Goal: Check status: Check status

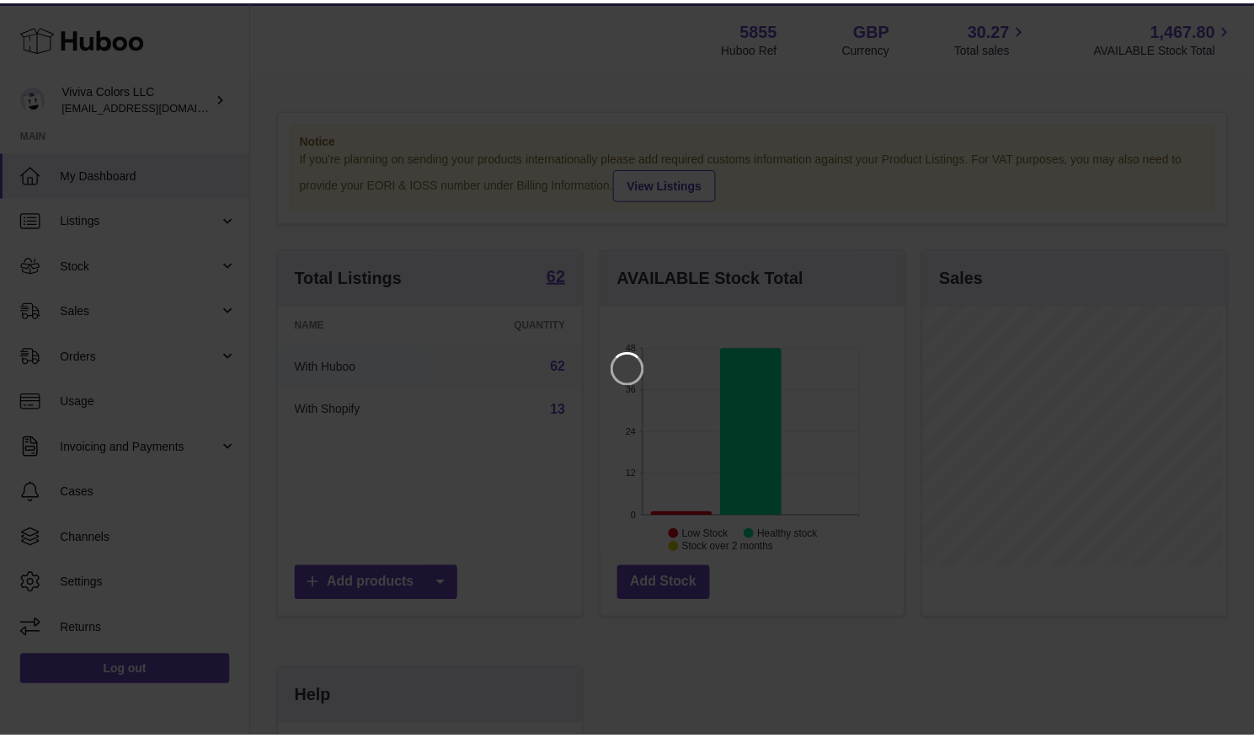
scroll to position [263, 307]
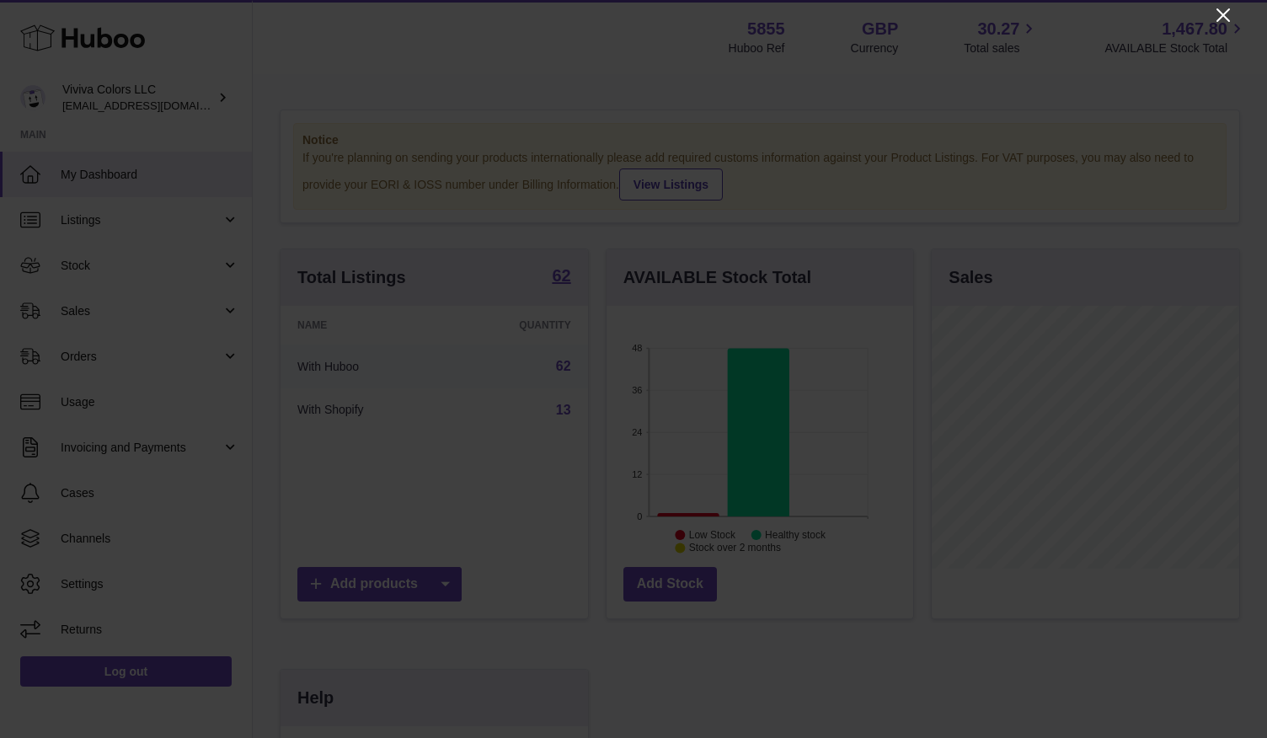
click at [1226, 16] on icon "Close" at bounding box center [1223, 15] width 20 height 20
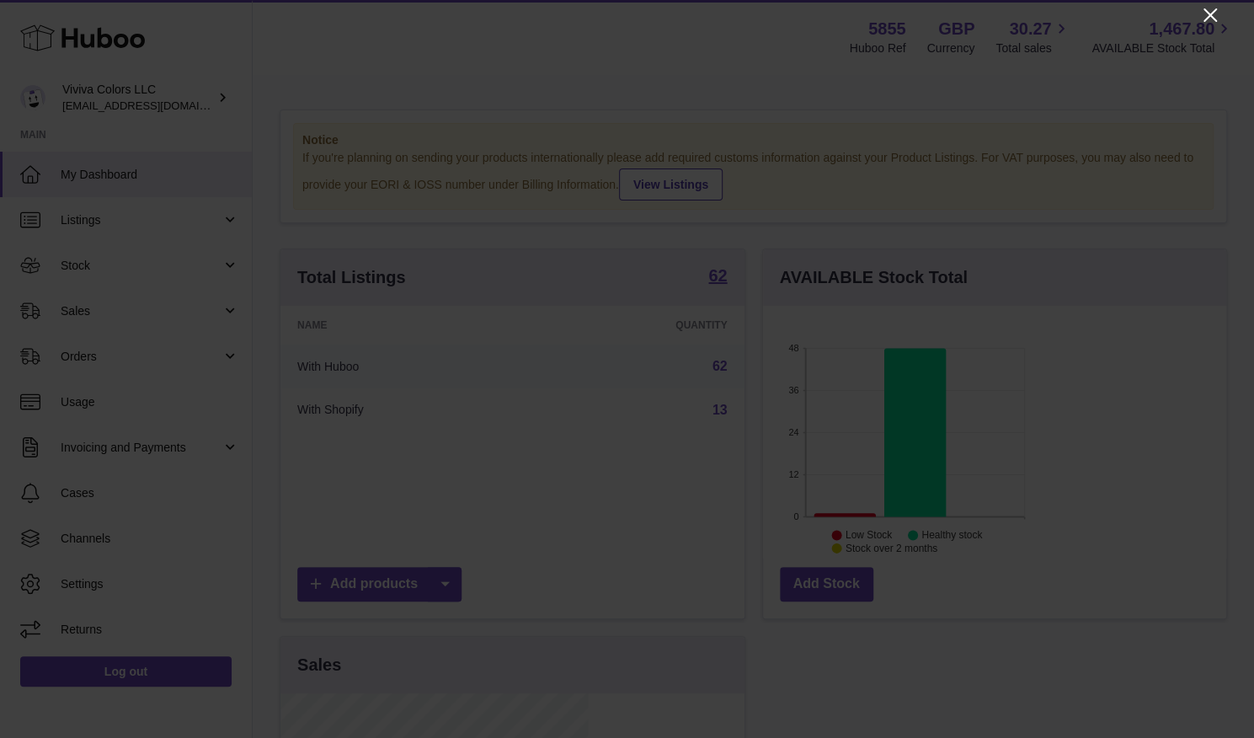
scroll to position [842012, 841971]
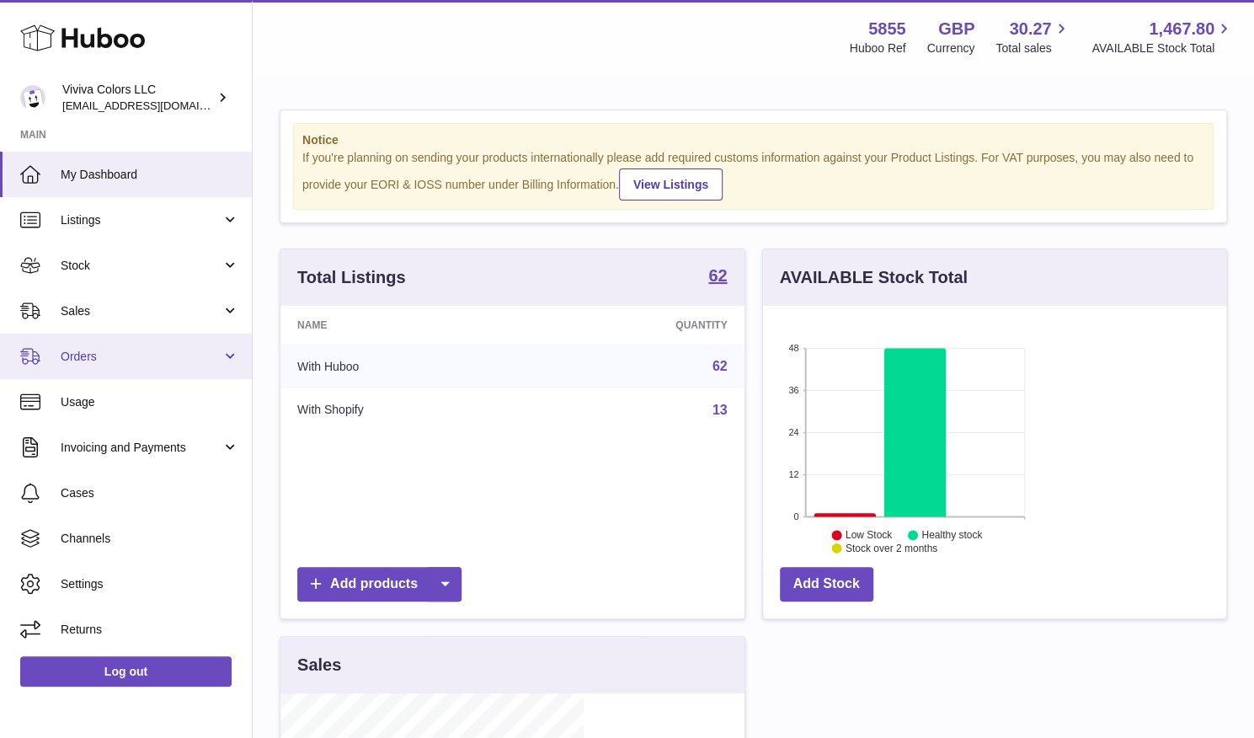
click at [88, 363] on span "Orders" at bounding box center [141, 357] width 161 height 16
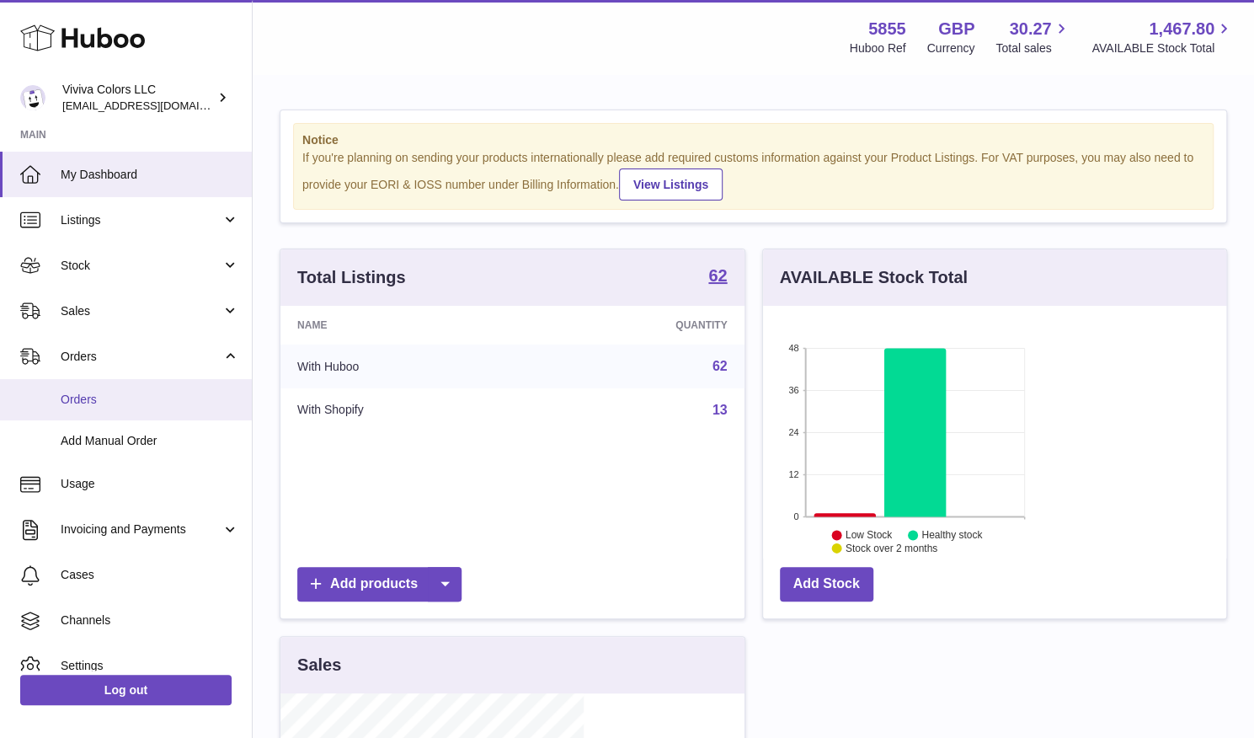
click at [89, 400] on span "Orders" at bounding box center [150, 400] width 179 height 16
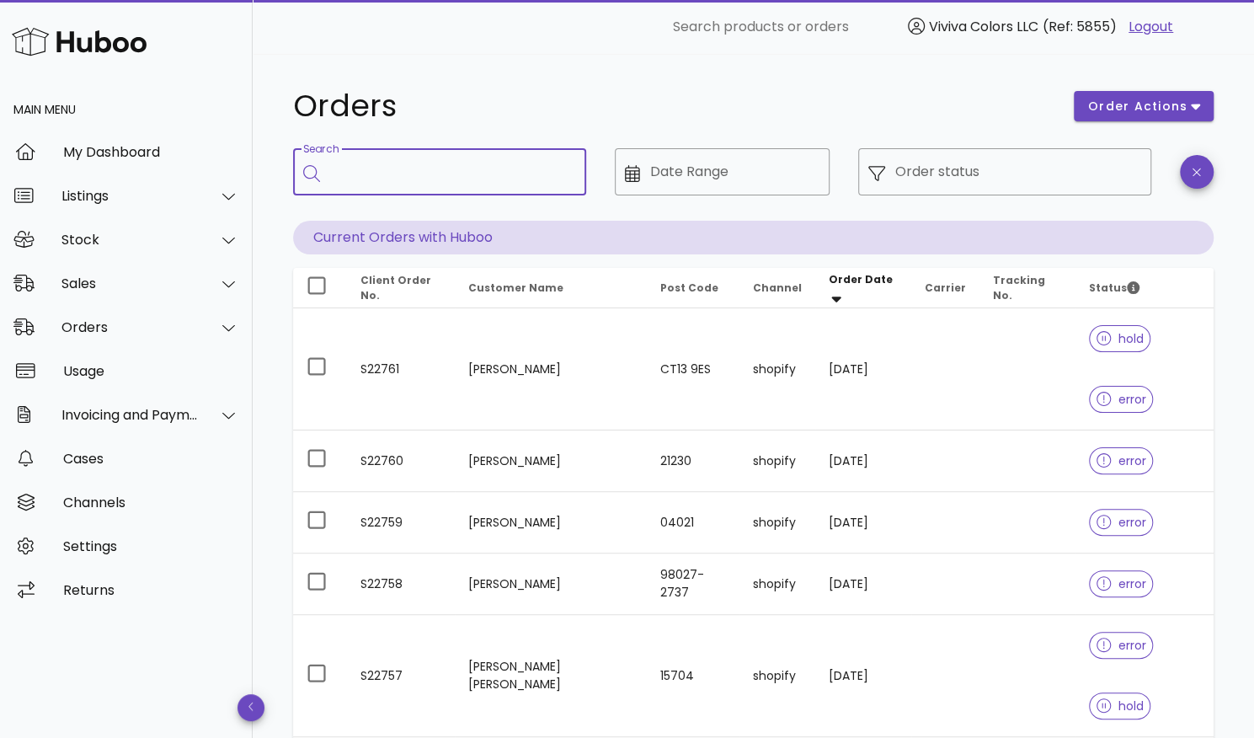
click at [534, 158] on input "Search" at bounding box center [451, 171] width 243 height 27
type input "*******"
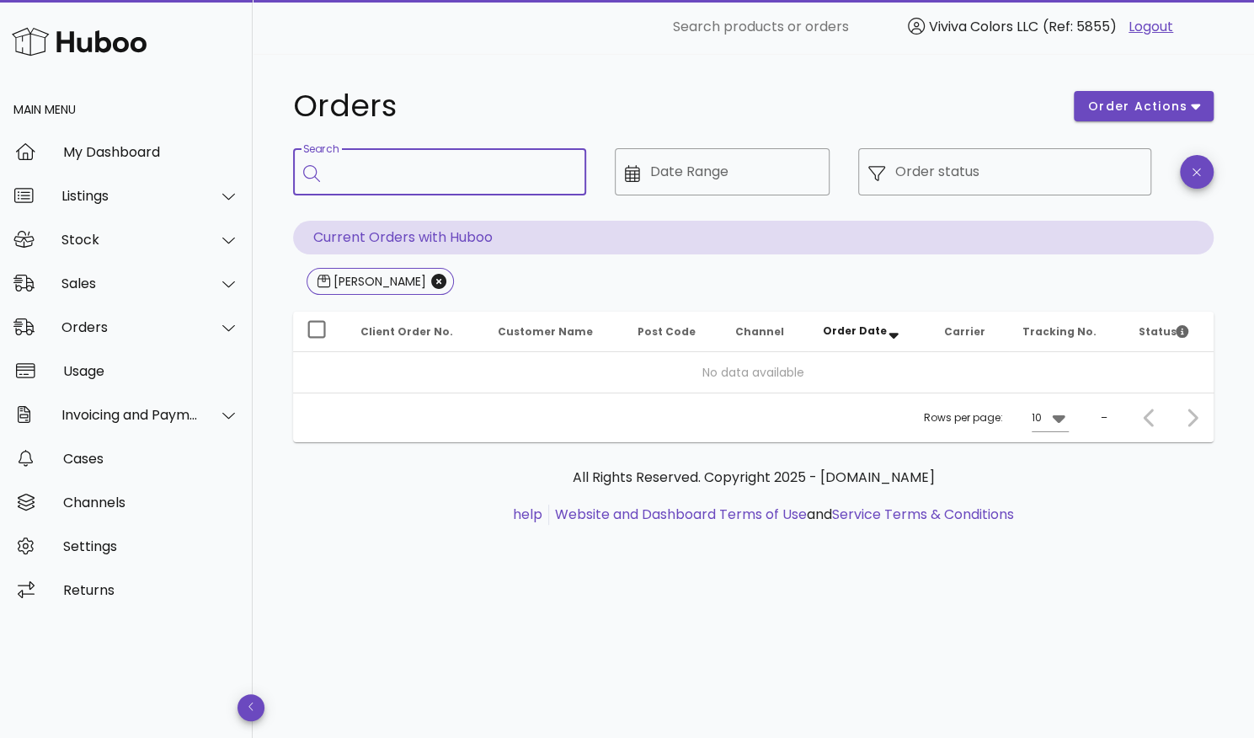
click at [378, 174] on input "Search" at bounding box center [451, 171] width 243 height 27
click at [431, 282] on icon "Close" at bounding box center [438, 281] width 15 height 15
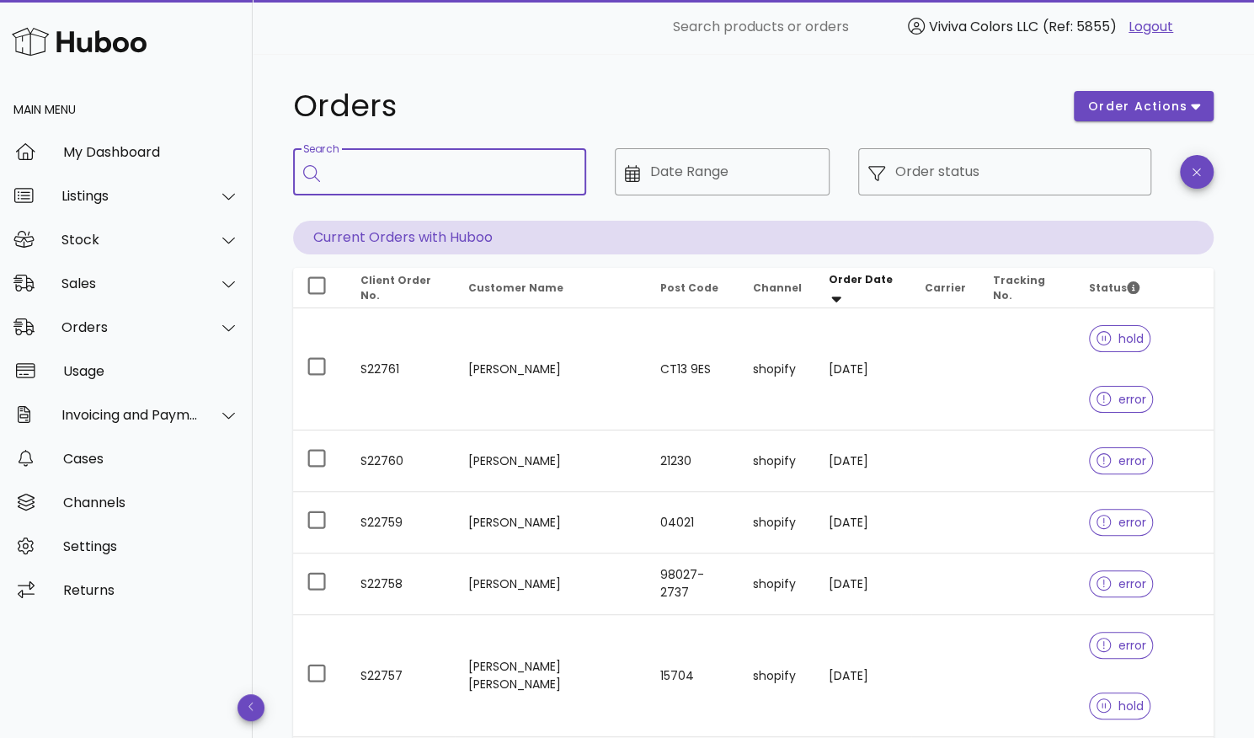
click at [397, 164] on input "Search" at bounding box center [451, 171] width 243 height 27
type input "******"
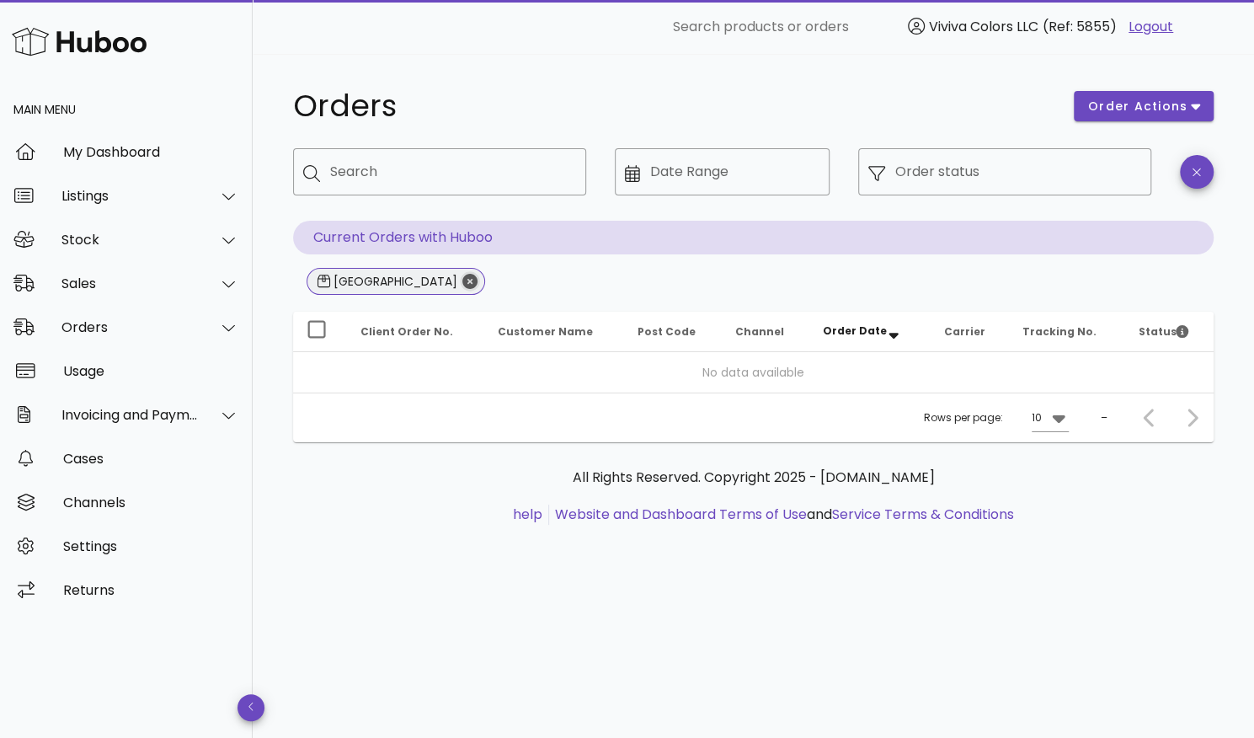
click at [462, 279] on icon "Close" at bounding box center [469, 281] width 15 height 15
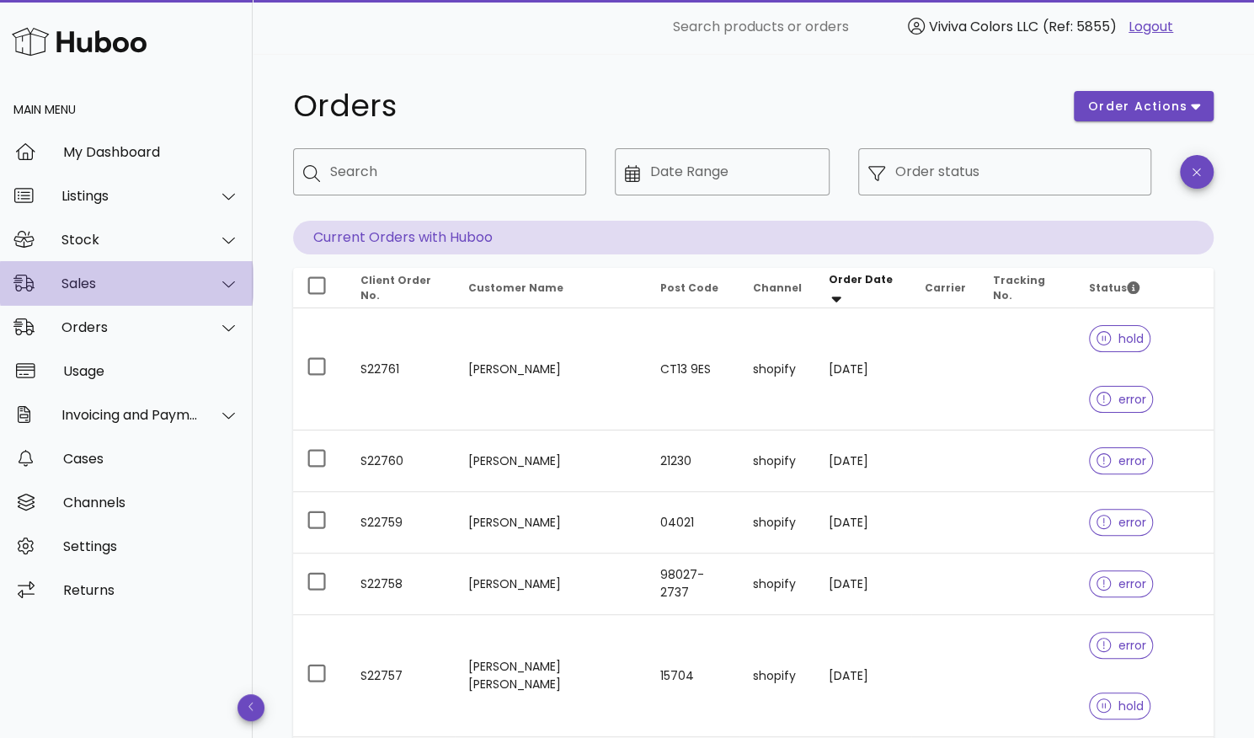
click at [105, 275] on div "Sales" at bounding box center [129, 283] width 137 height 16
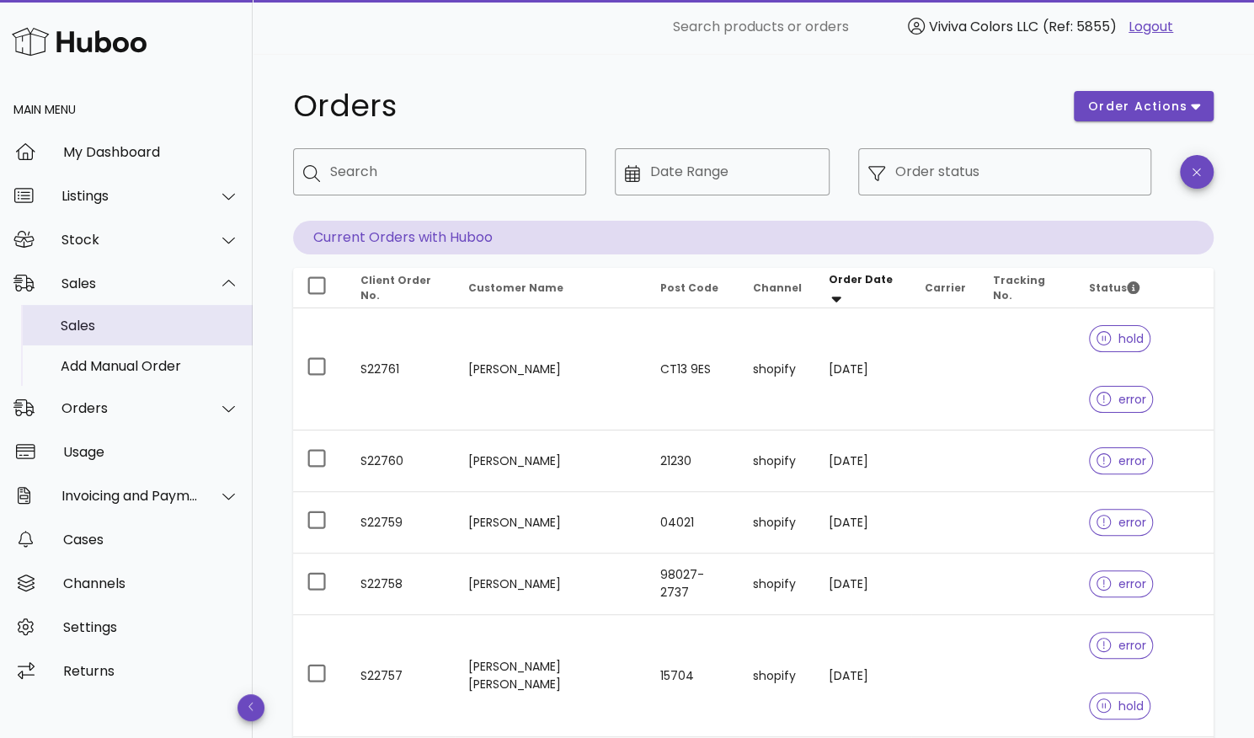
click at [106, 334] on div "Sales" at bounding box center [150, 325] width 179 height 36
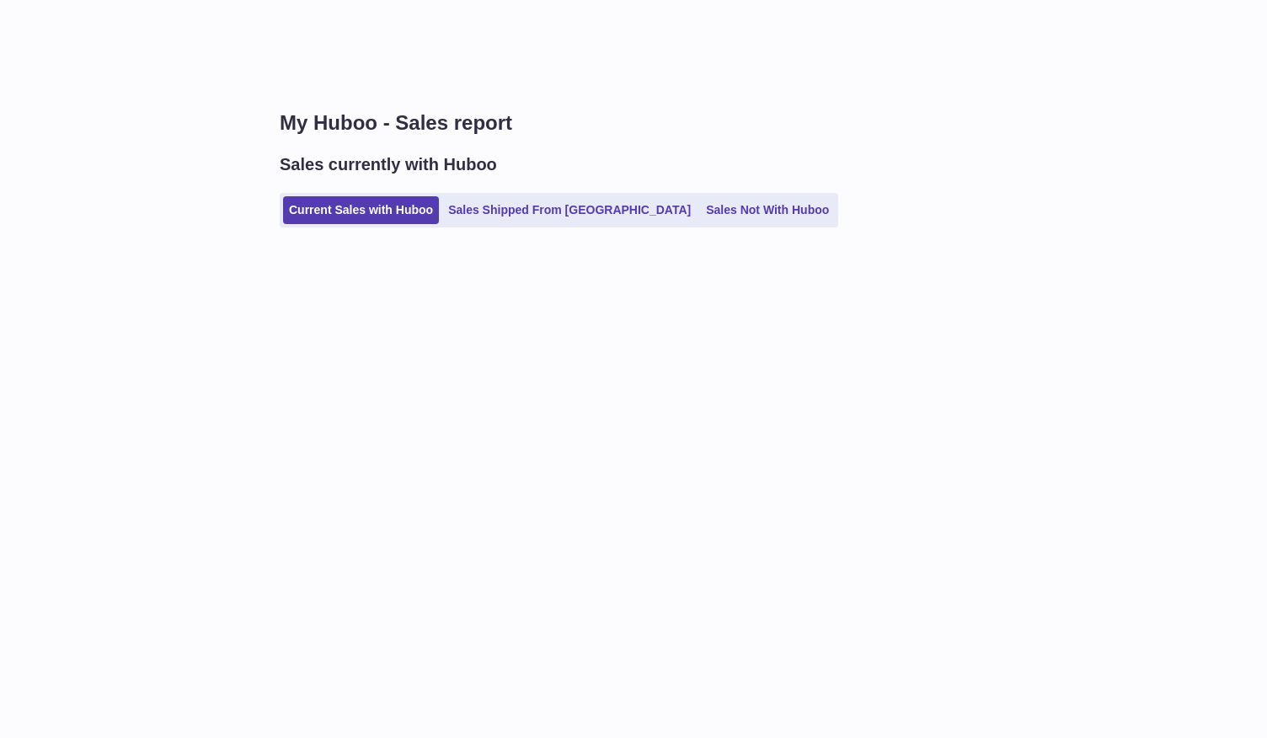
click at [524, 489] on div "My Huboo - Sales report Sales currently with Huboo Current Sales with Huboo Sal…" at bounding box center [760, 369] width 1014 height 738
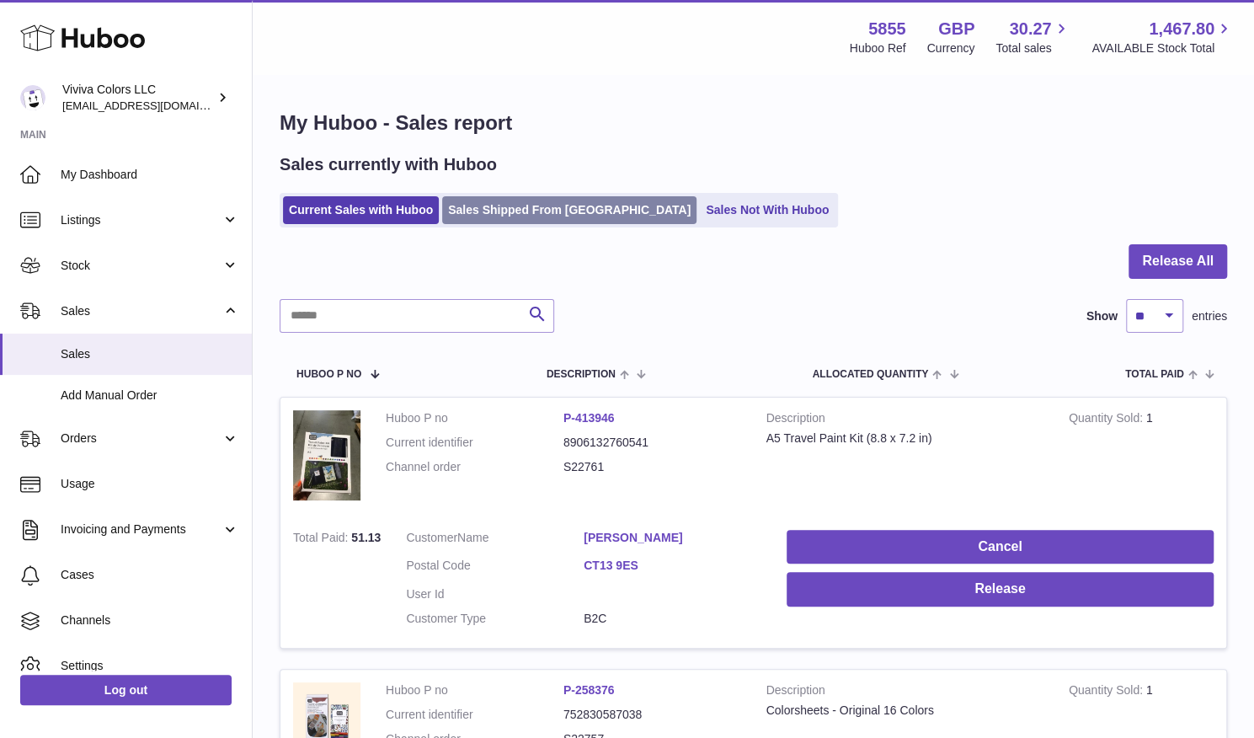
click at [541, 216] on link "Sales Shipped From Huboo" at bounding box center [569, 210] width 254 height 28
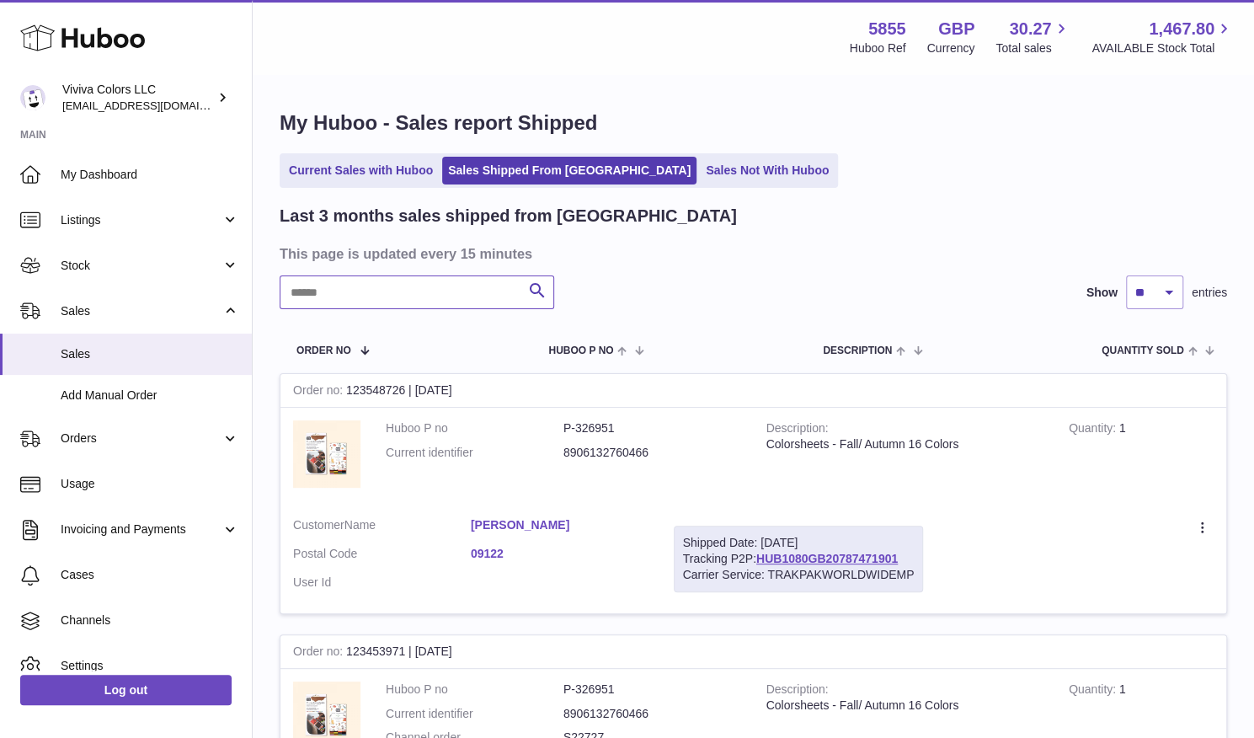
click at [462, 287] on input "text" at bounding box center [417, 292] width 275 height 34
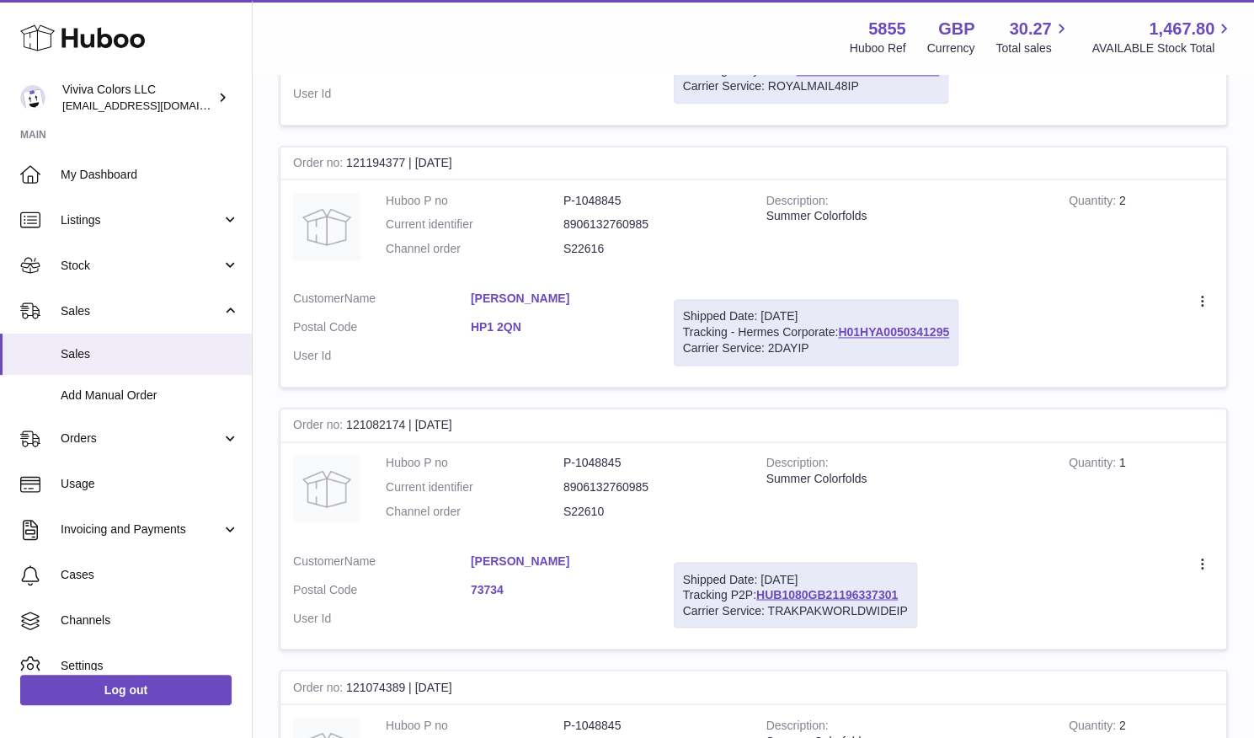
scroll to position [1738, 0]
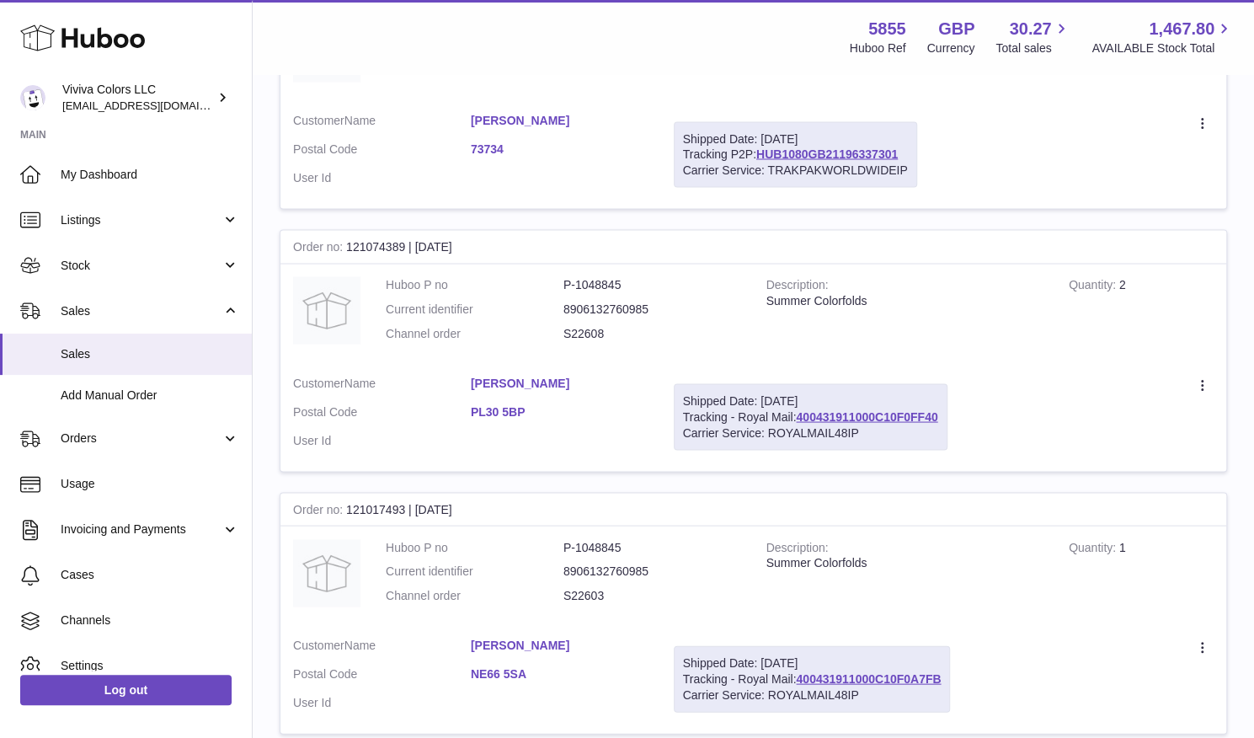
type input "******"
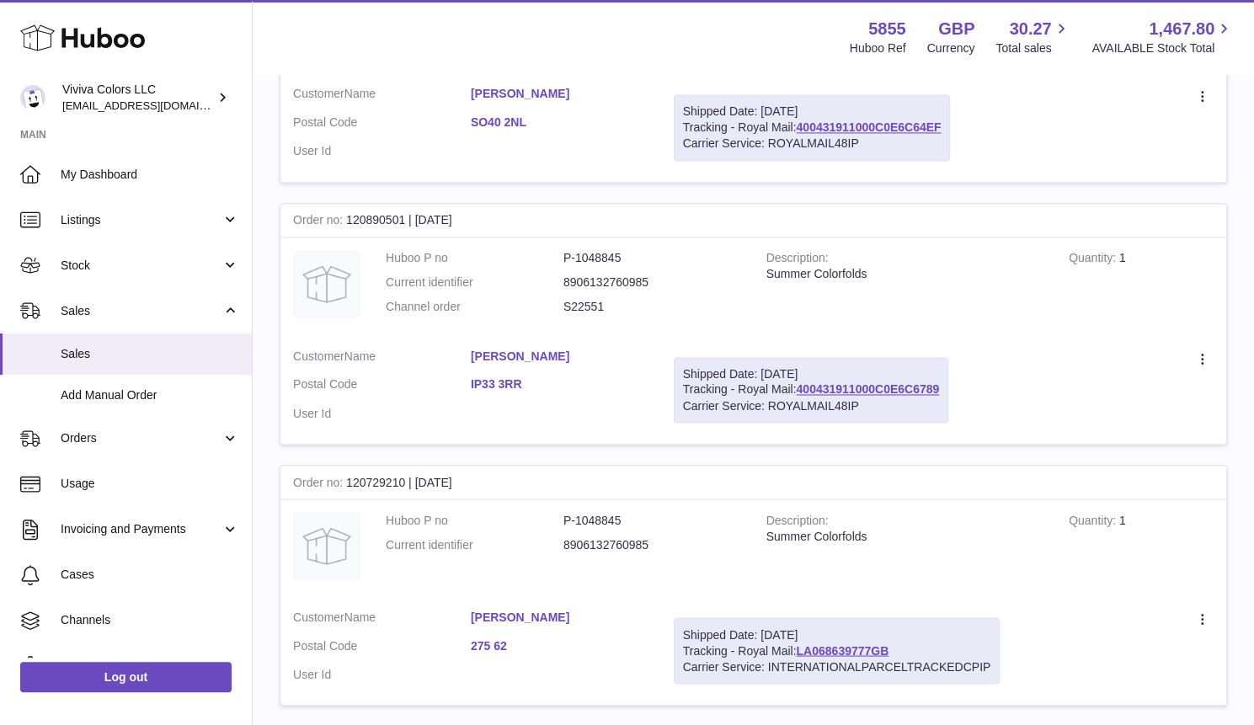
scroll to position [1491, 0]
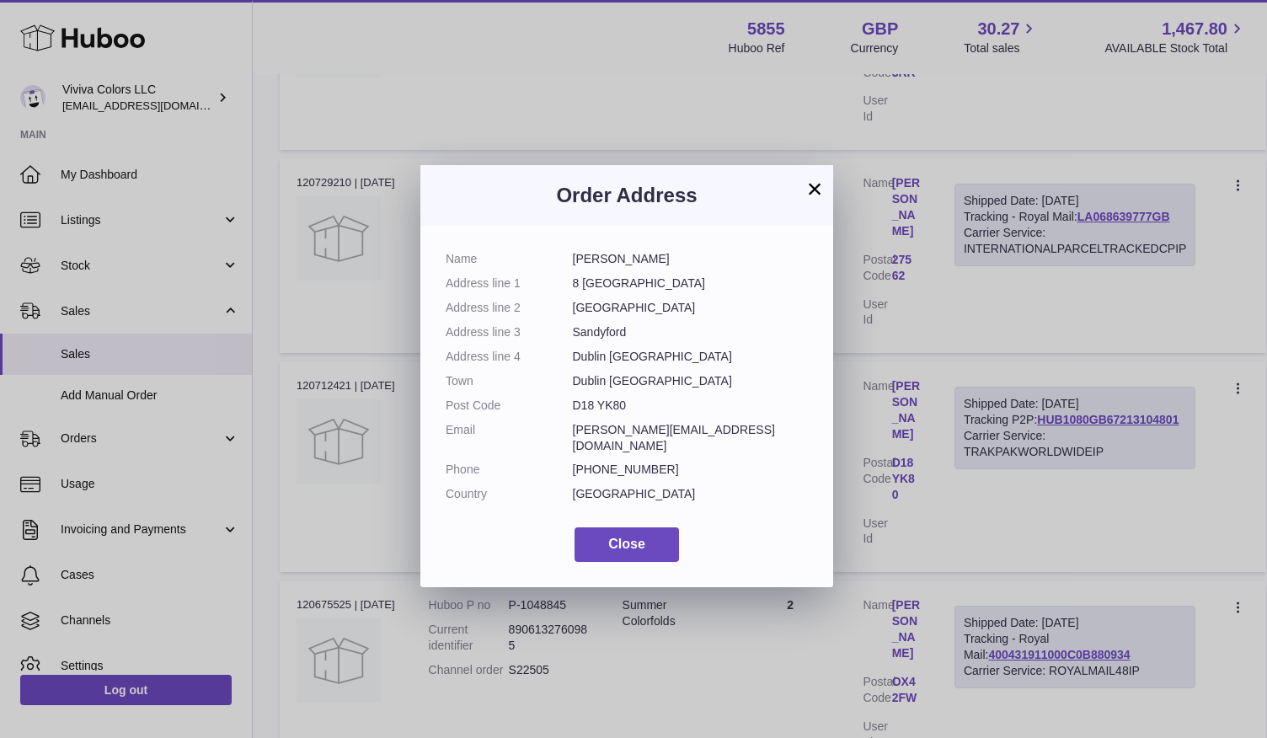
click at [814, 189] on button "×" at bounding box center [814, 189] width 20 height 20
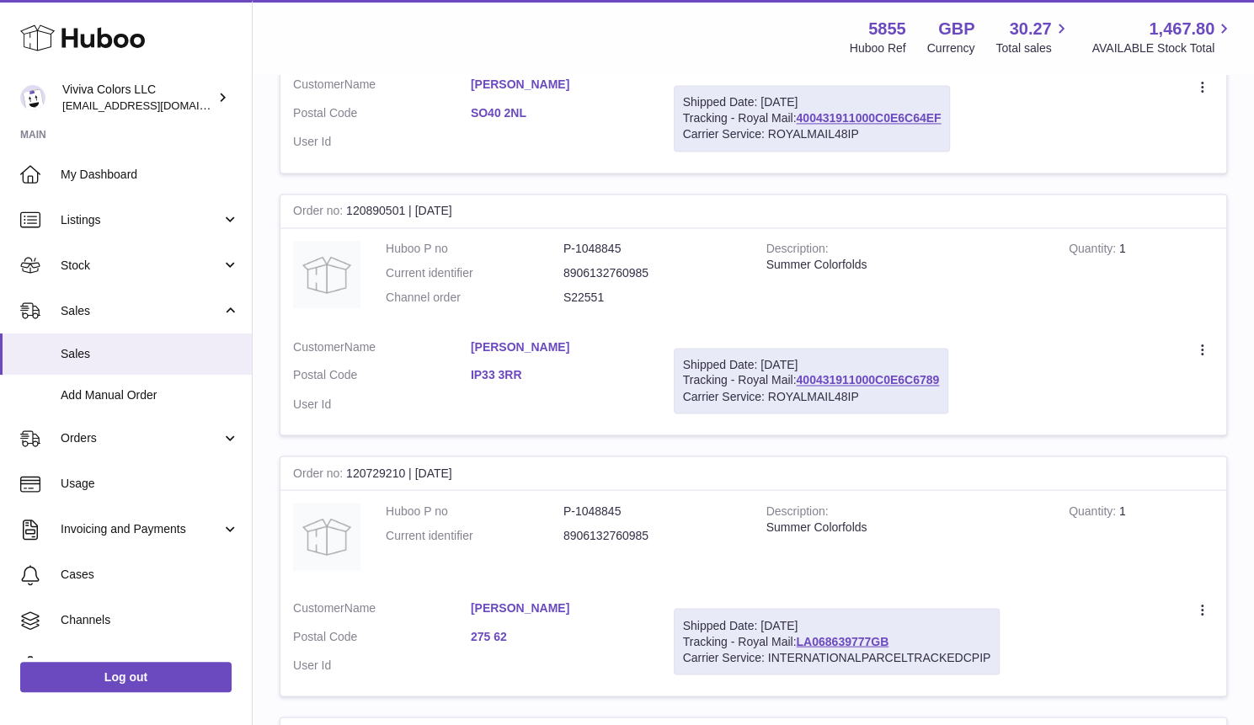
click at [344, 718] on div "Order no 120712421 | 9th Jul" at bounding box center [753, 735] width 946 height 34
drag, startPoint x: 508, startPoint y: 323, endPoint x: 583, endPoint y: 329, distance: 75.3
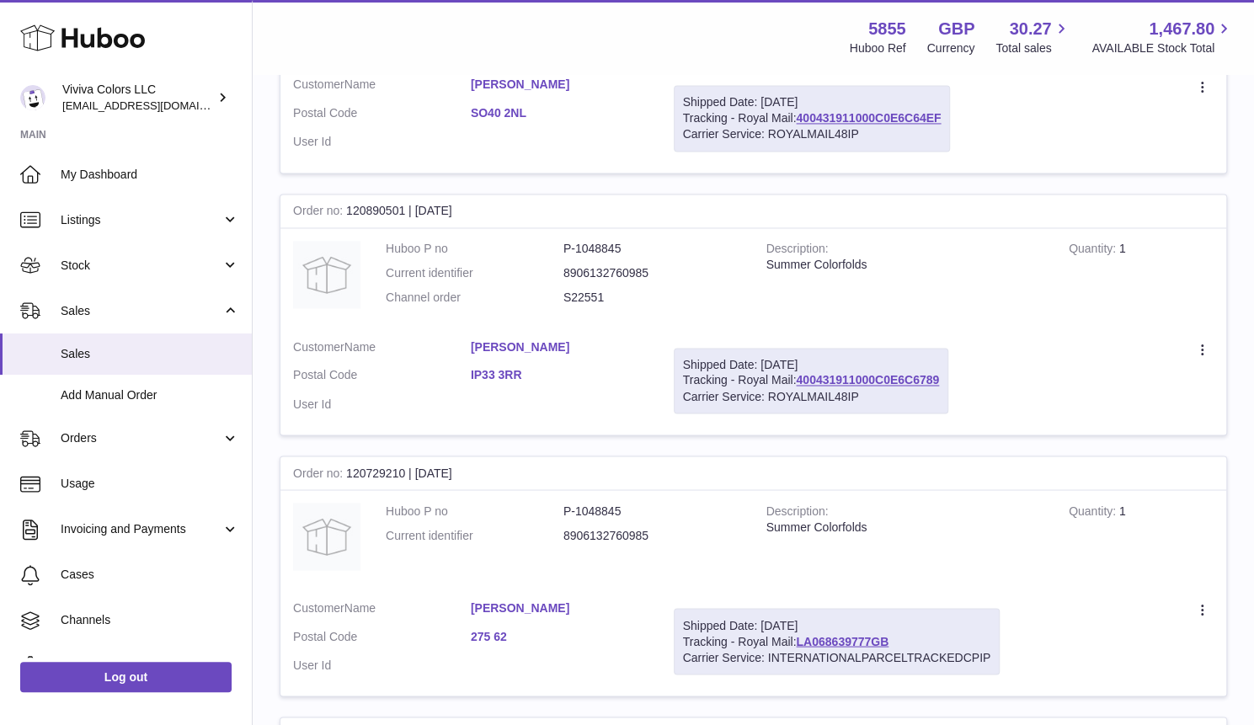
copy dl "P-1048845"
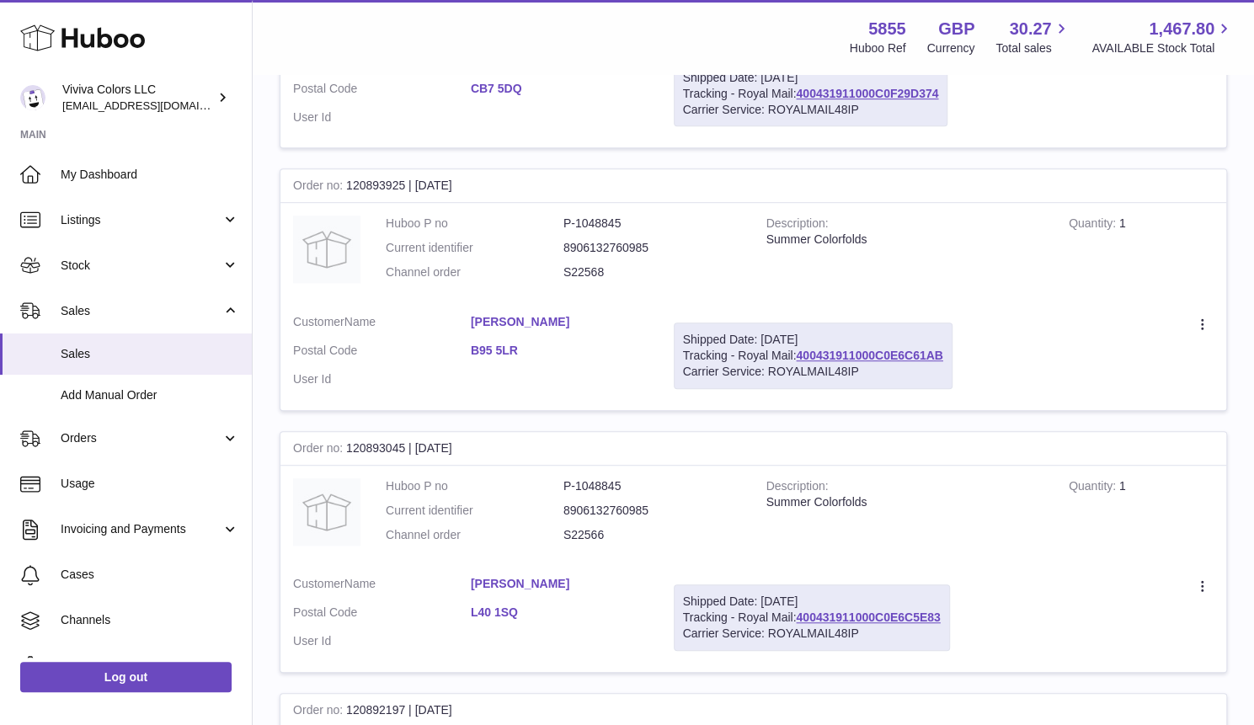
scroll to position [263, 0]
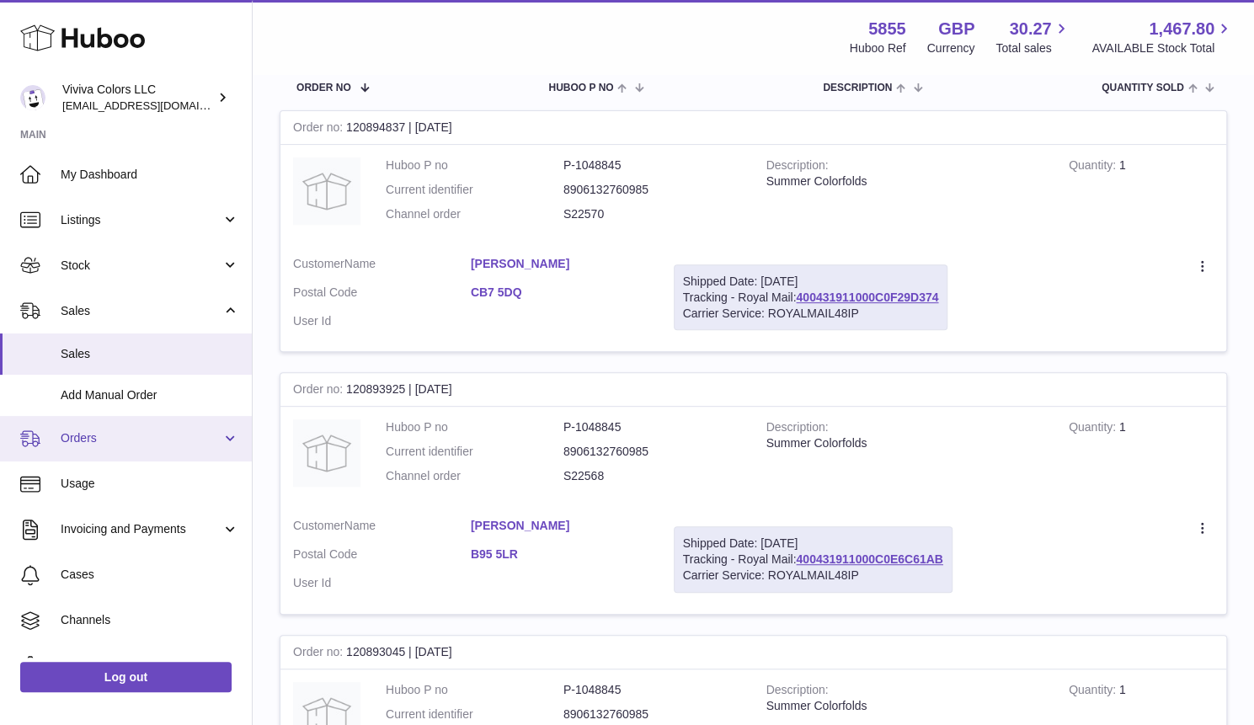
click at [89, 432] on span "Orders" at bounding box center [141, 438] width 161 height 16
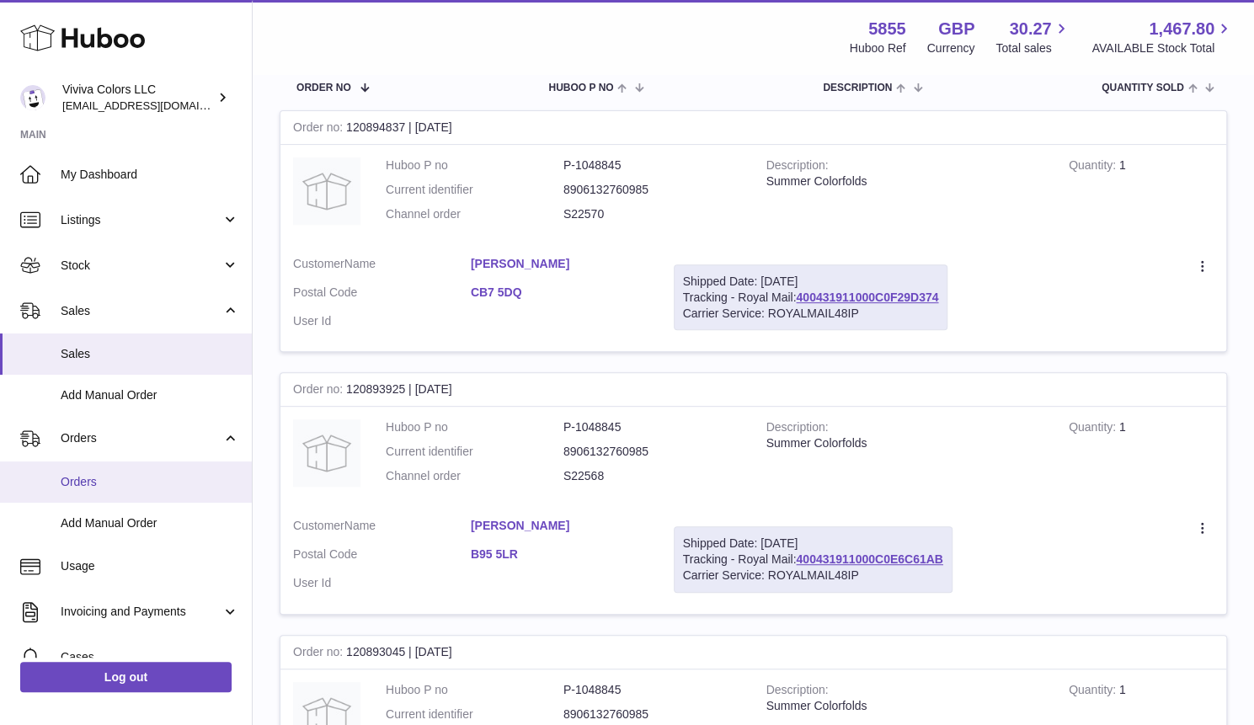
click at [93, 478] on span "Orders" at bounding box center [150, 482] width 179 height 16
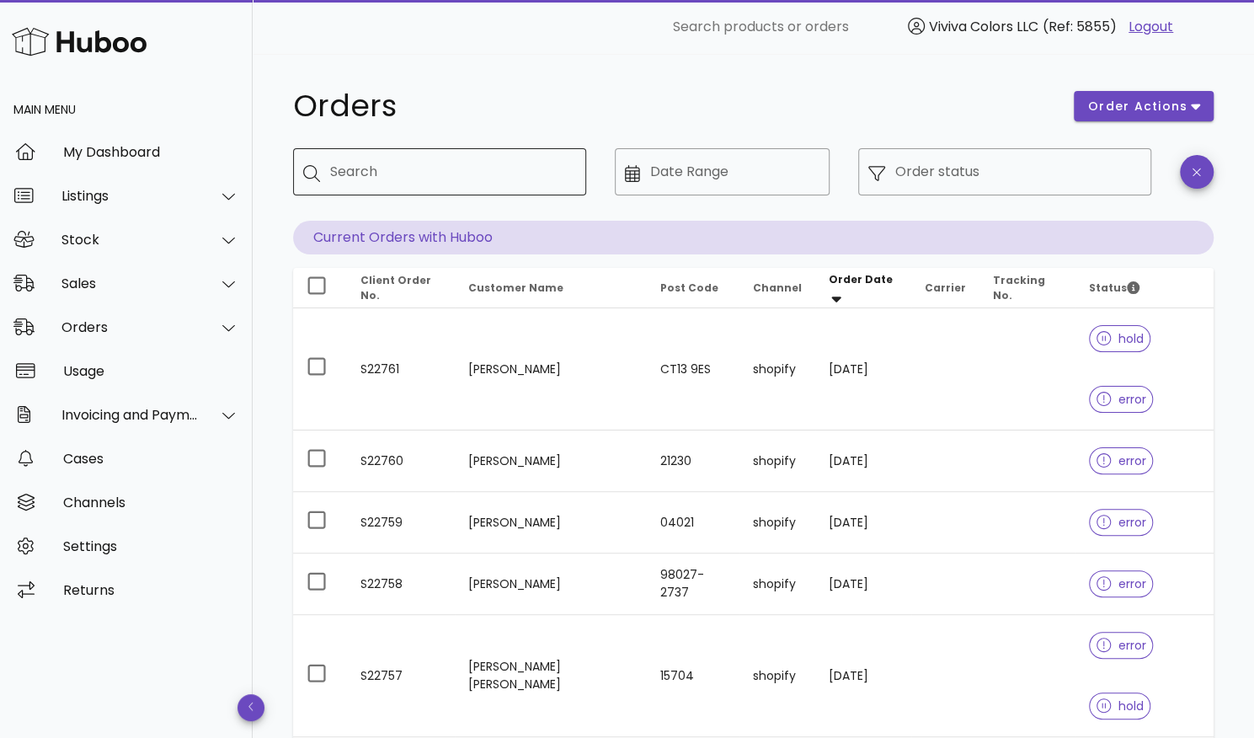
click at [427, 162] on input "Search" at bounding box center [451, 171] width 243 height 27
paste input "*********"
type input "*********"
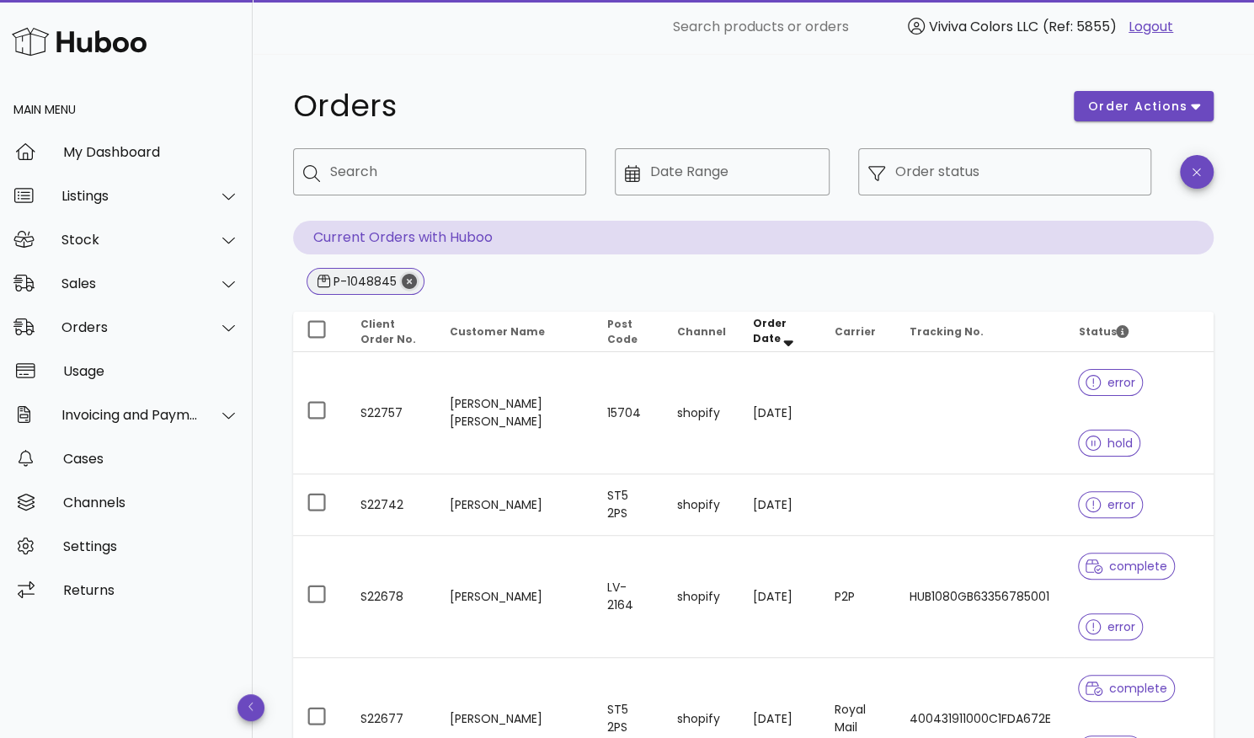
click at [412, 284] on icon "Close" at bounding box center [409, 281] width 15 height 15
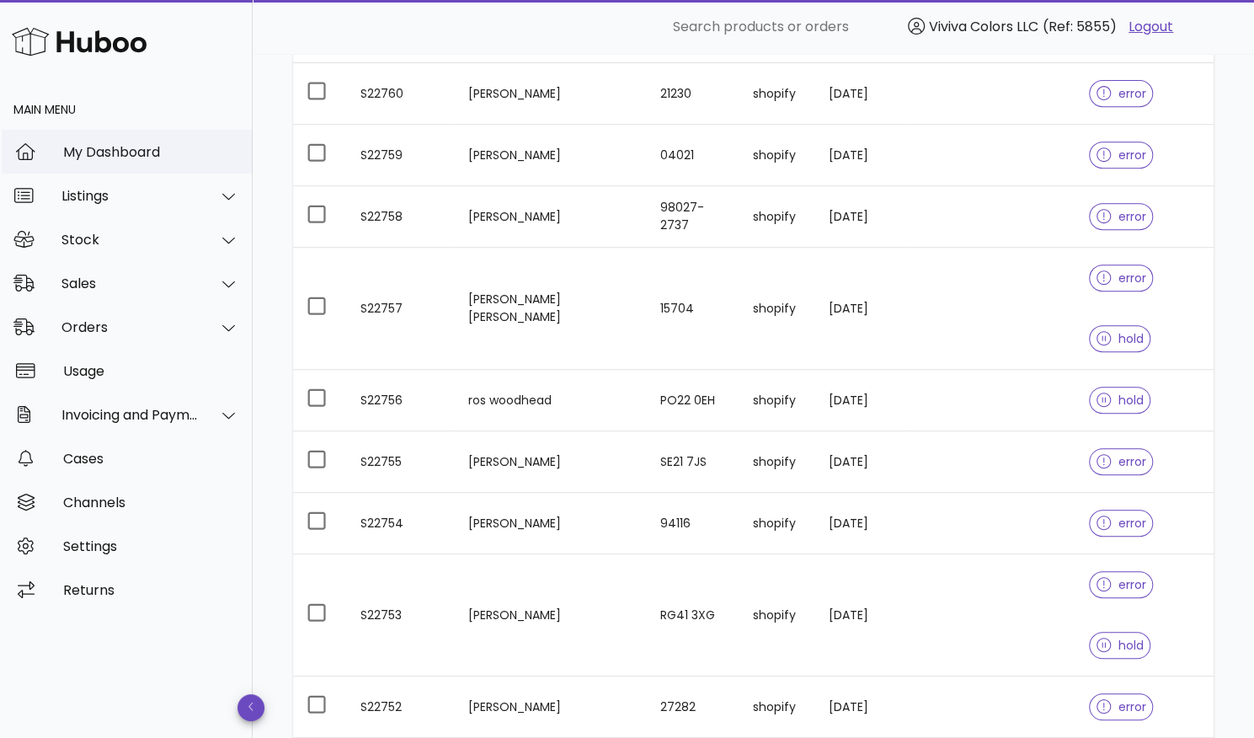
scroll to position [362, 0]
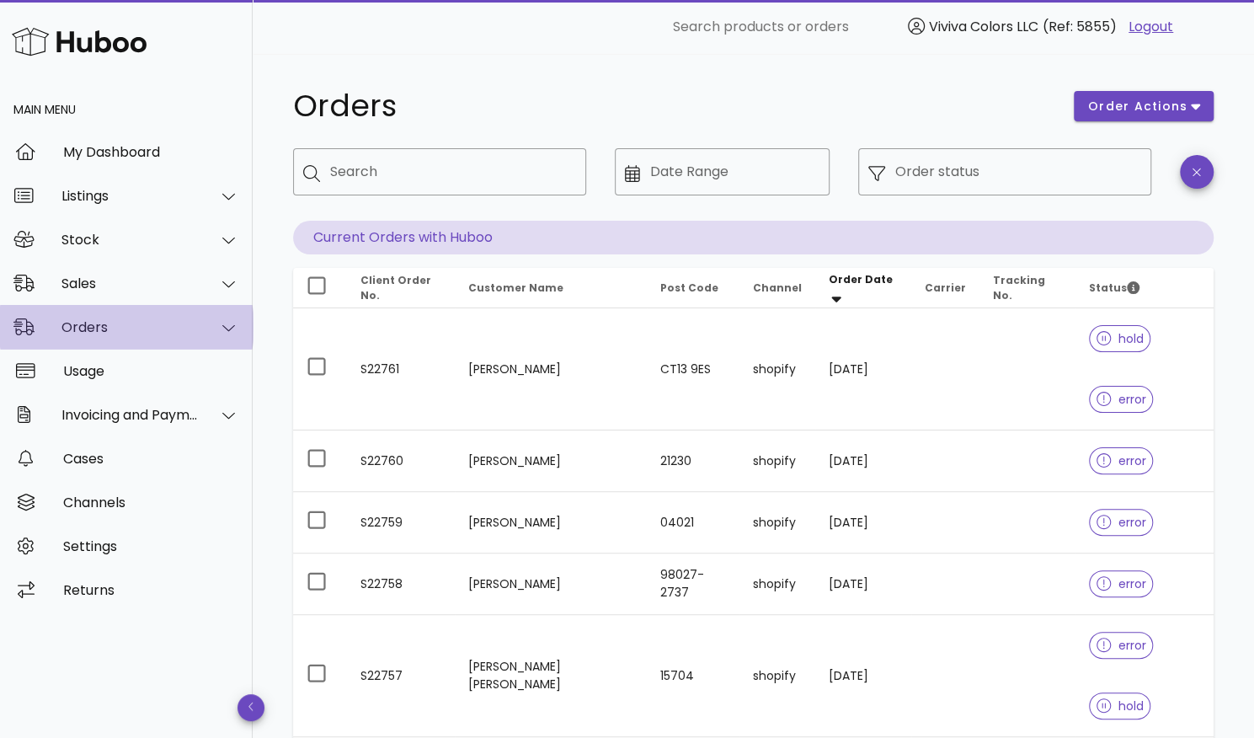
click at [91, 328] on div "Orders" at bounding box center [129, 327] width 137 height 16
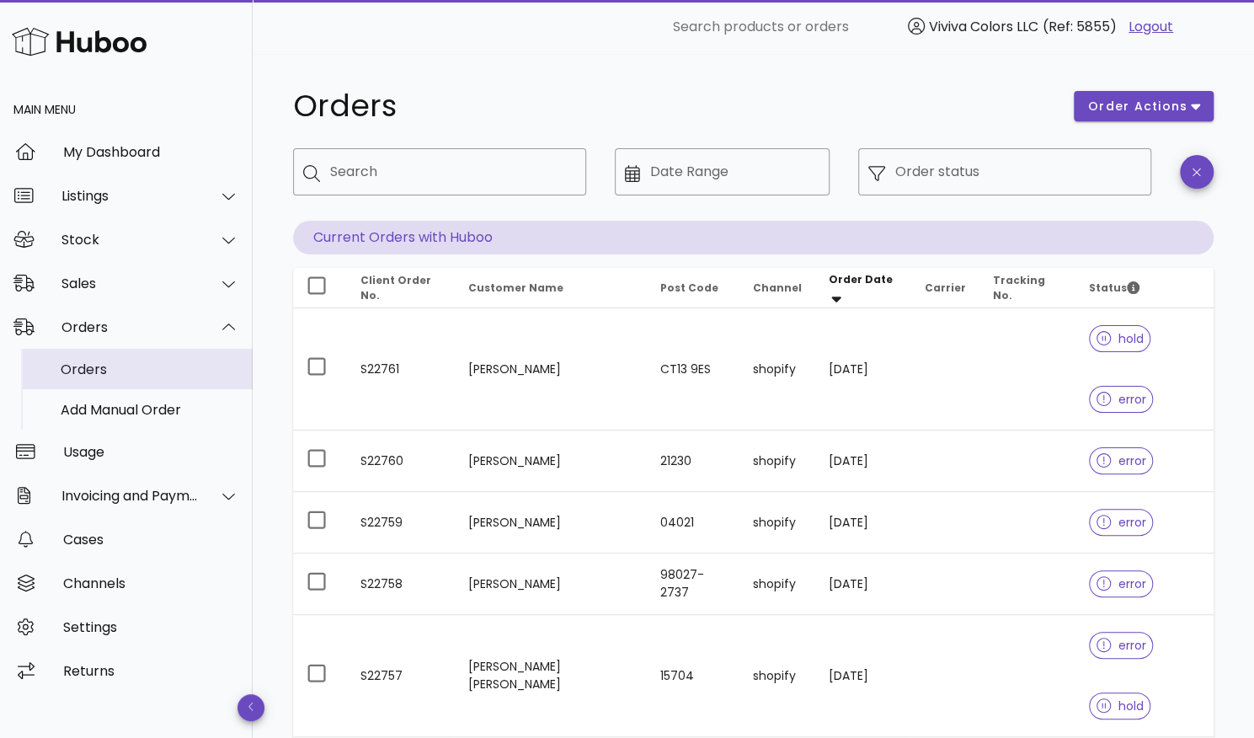
click at [168, 385] on div "Orders" at bounding box center [150, 369] width 179 height 36
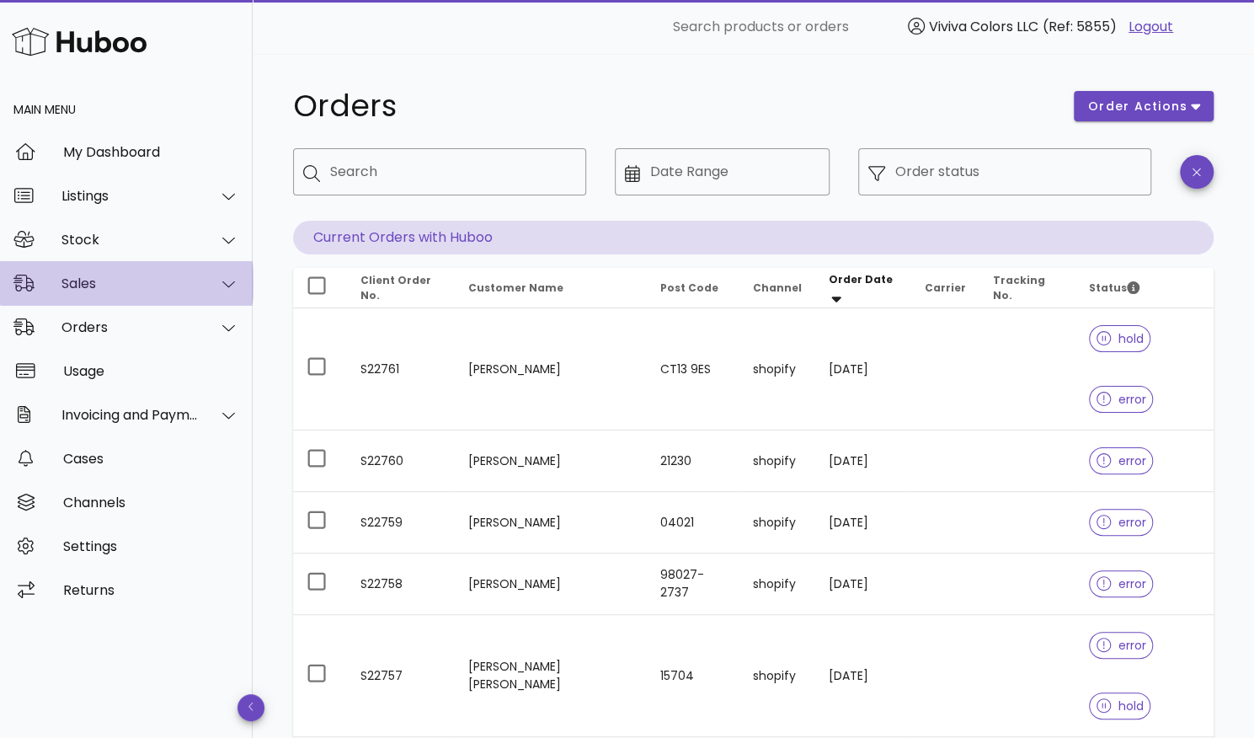
click at [142, 288] on div "Sales" at bounding box center [129, 283] width 137 height 16
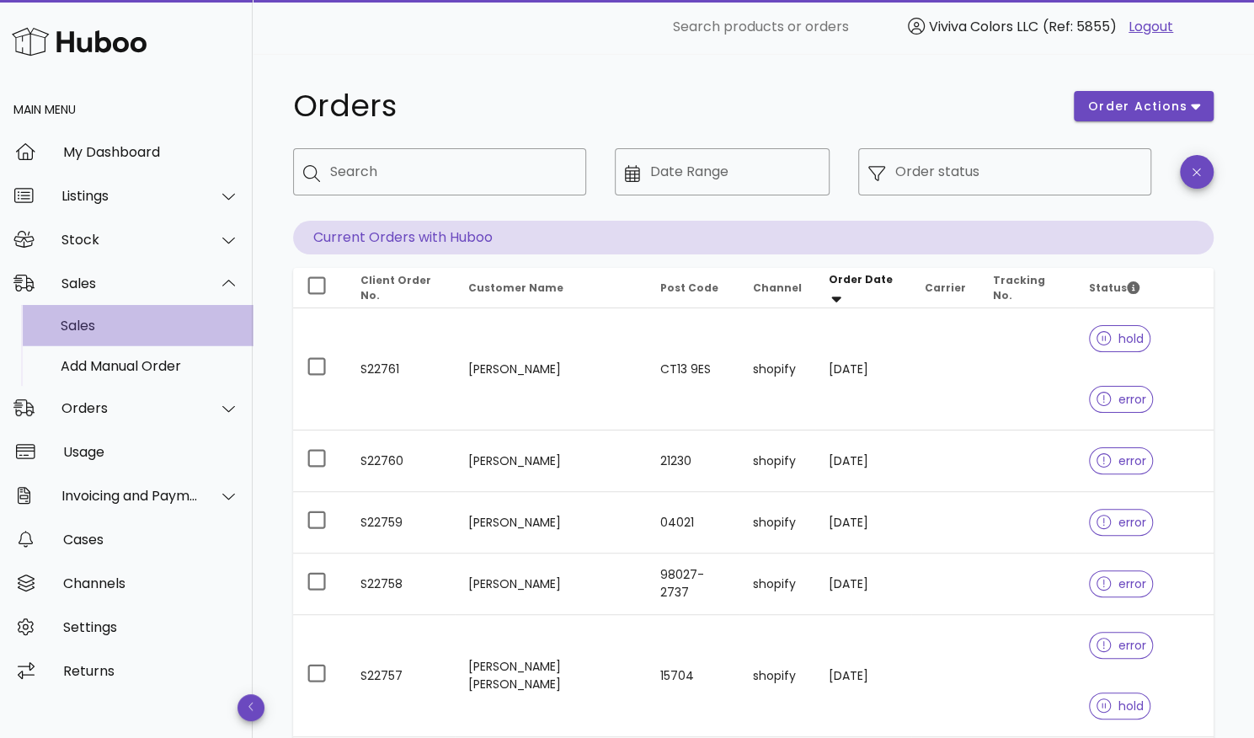
click at [131, 328] on div "Sales" at bounding box center [150, 326] width 179 height 16
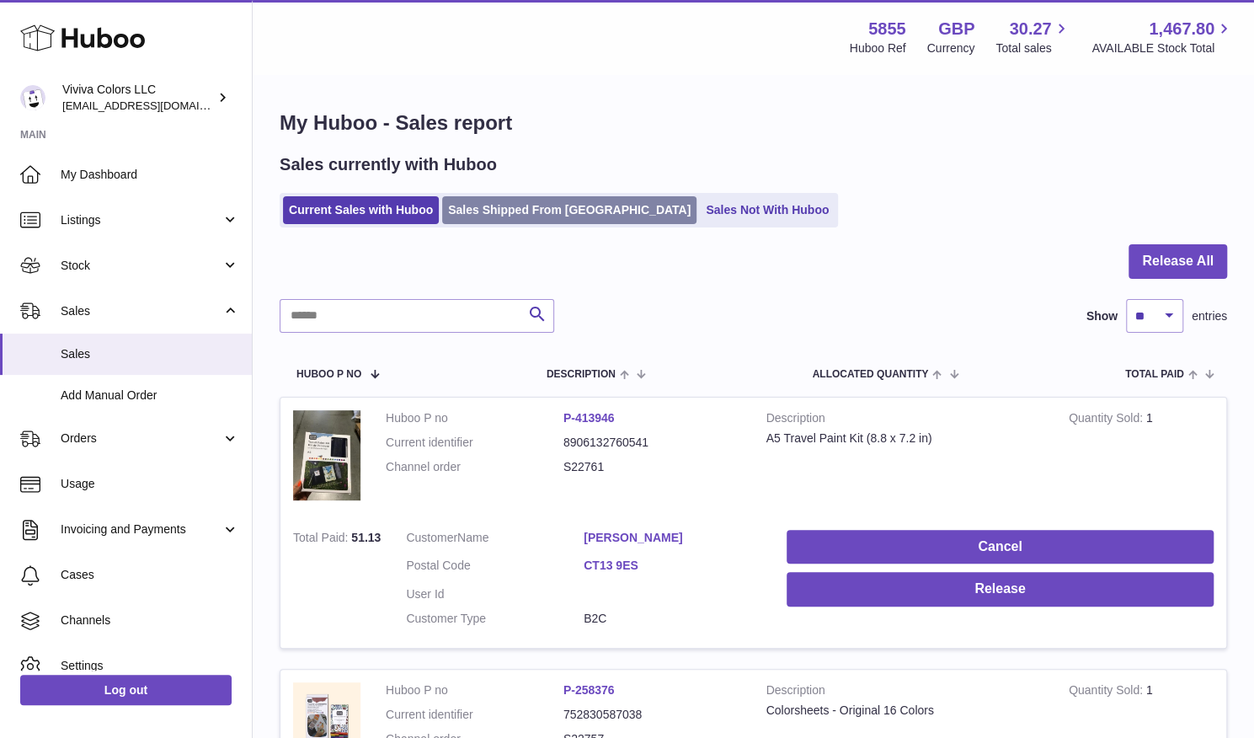
click at [543, 221] on link "Sales Shipped From [GEOGRAPHIC_DATA]" at bounding box center [569, 210] width 254 height 28
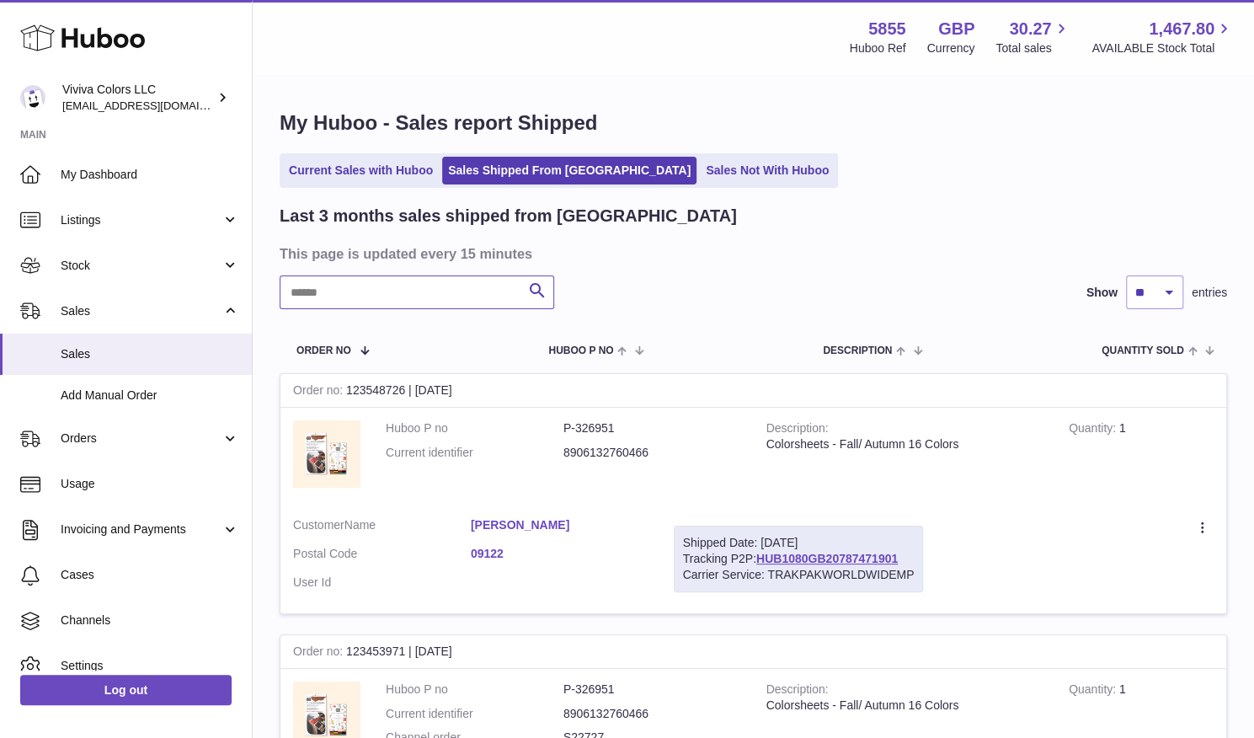
click at [466, 294] on input "text" at bounding box center [417, 292] width 275 height 34
paste input "*********"
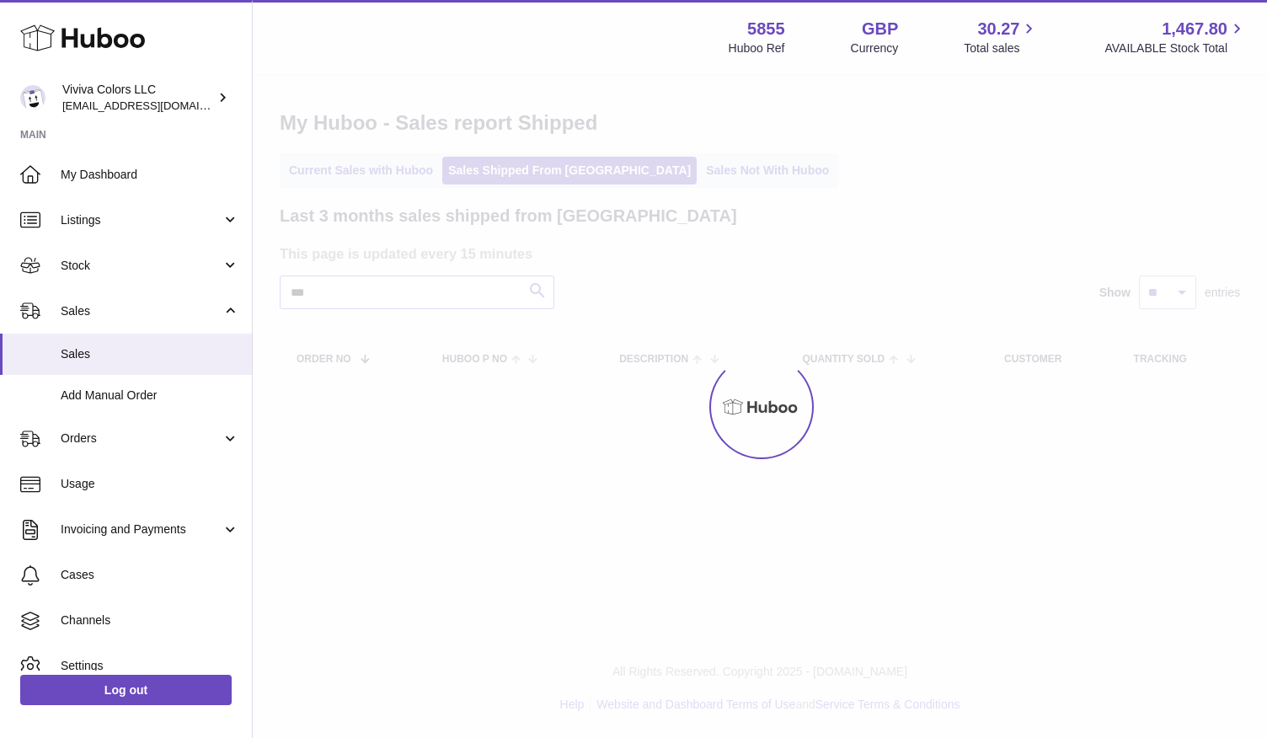
type input "*"
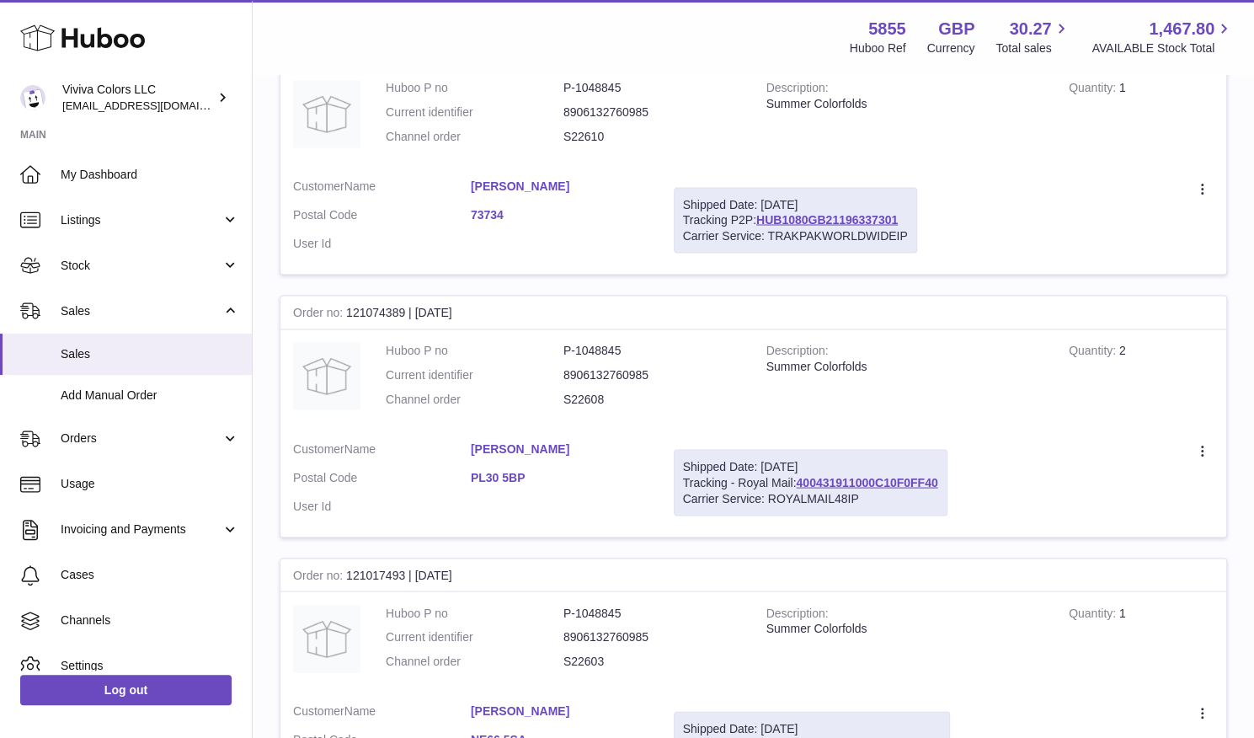
scroll to position [1738, 0]
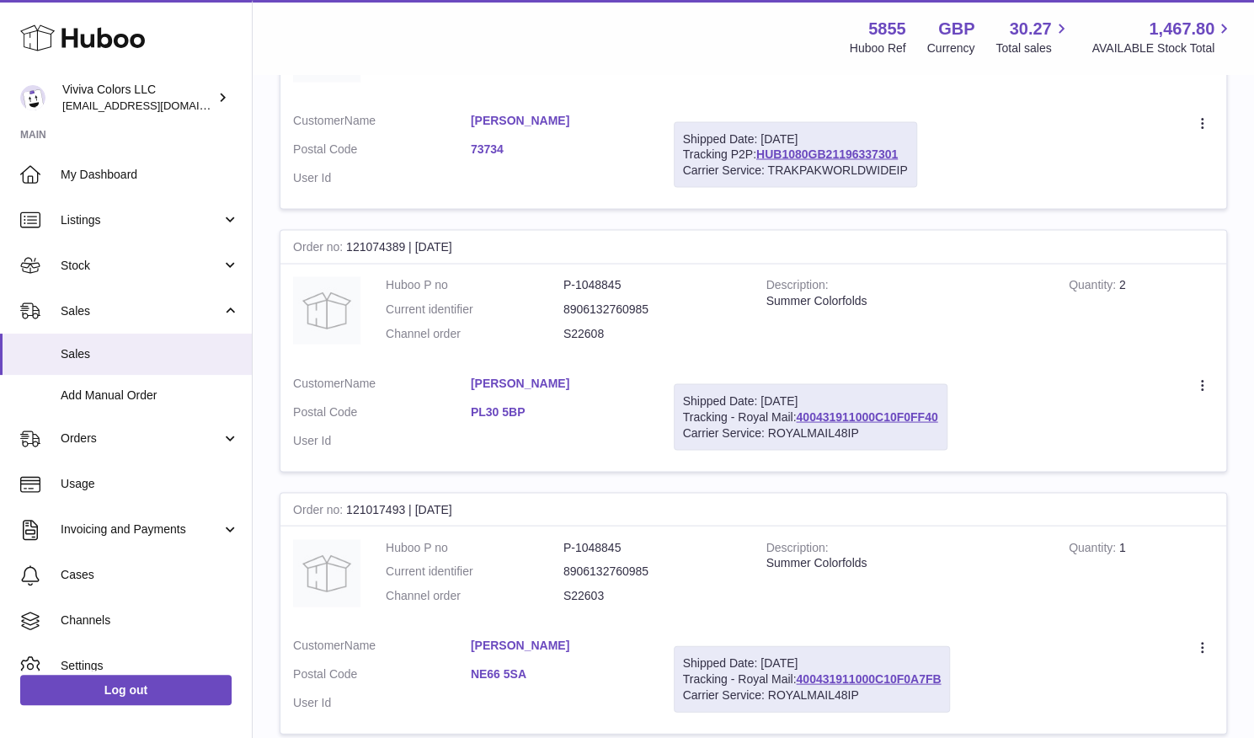
type input "******"
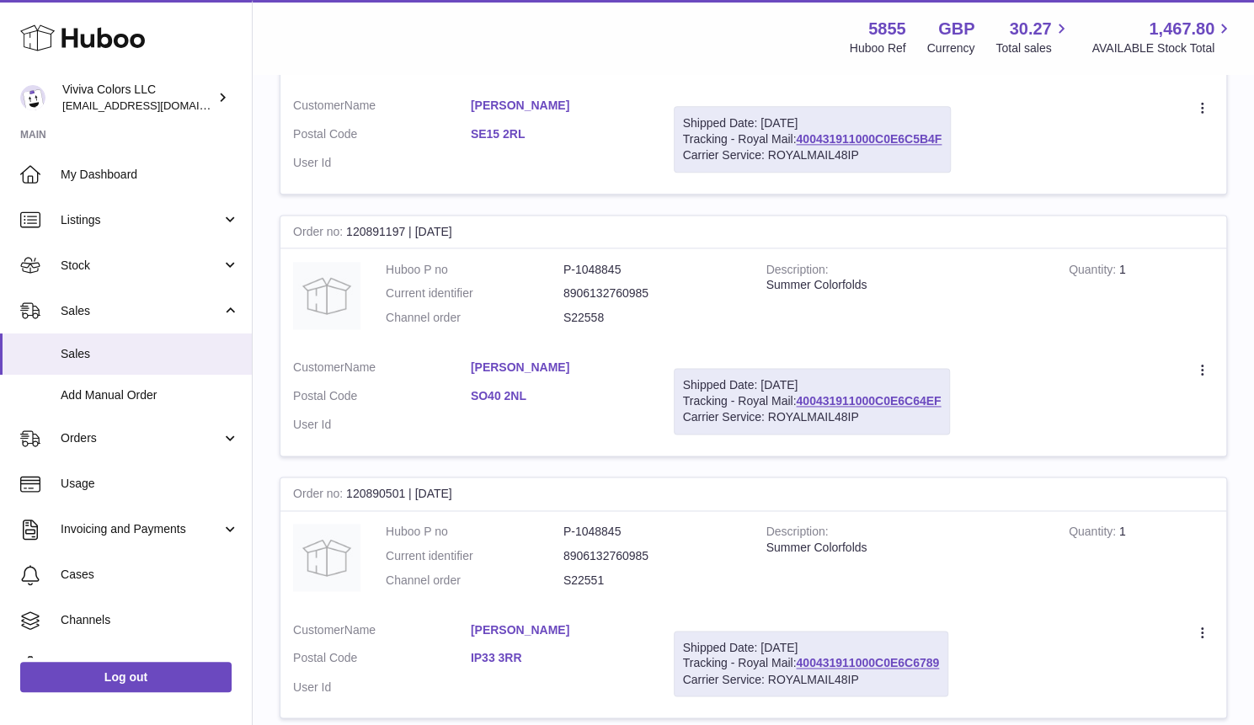
scroll to position [1150, 0]
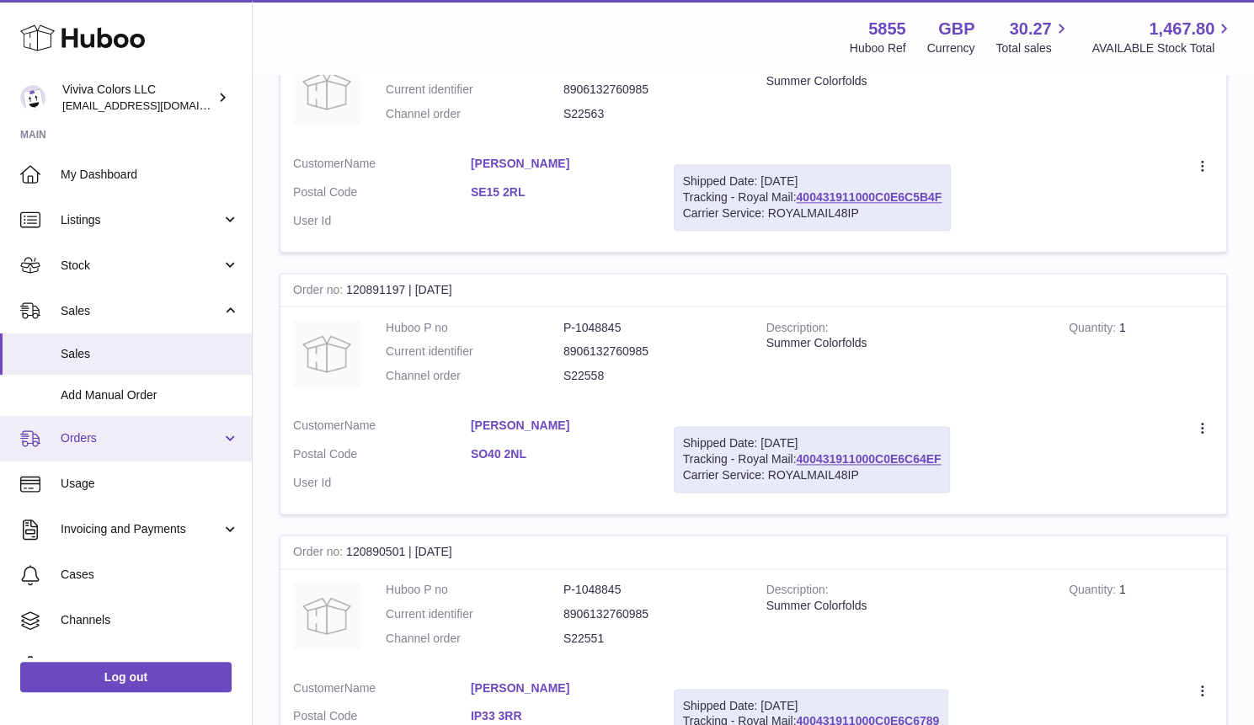
click at [99, 441] on span "Orders" at bounding box center [141, 438] width 161 height 16
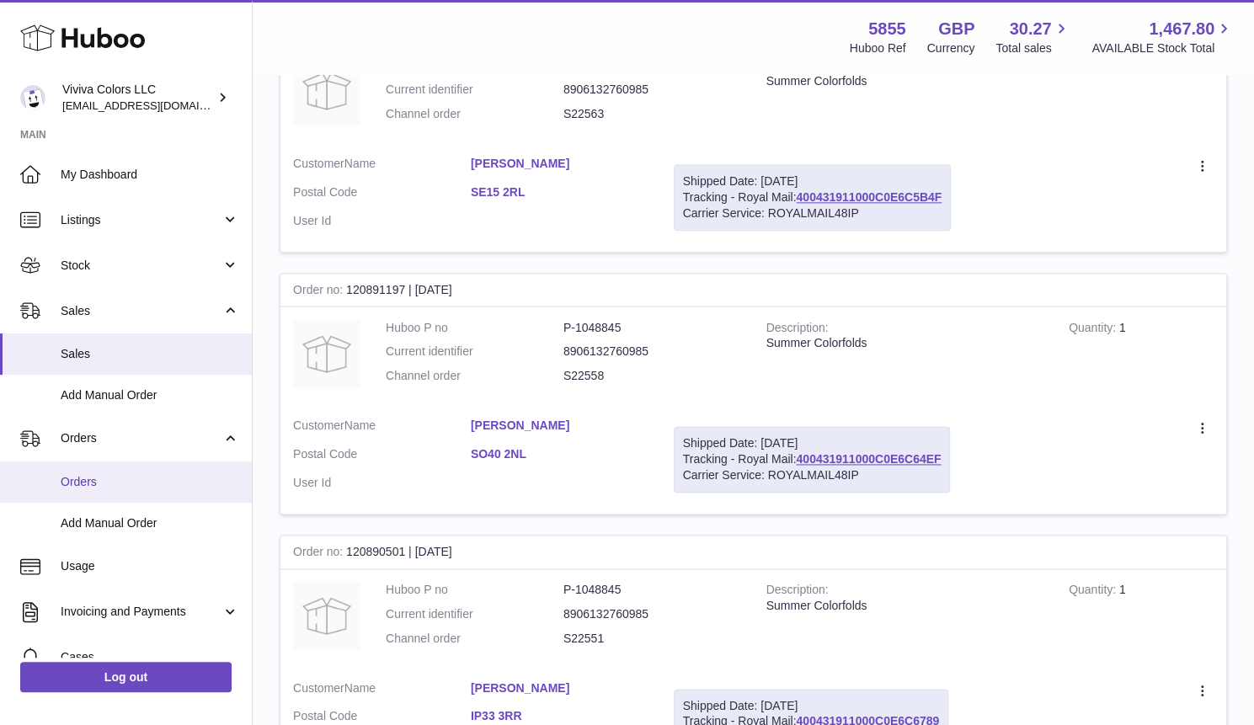
click at [94, 486] on span "Orders" at bounding box center [150, 482] width 179 height 16
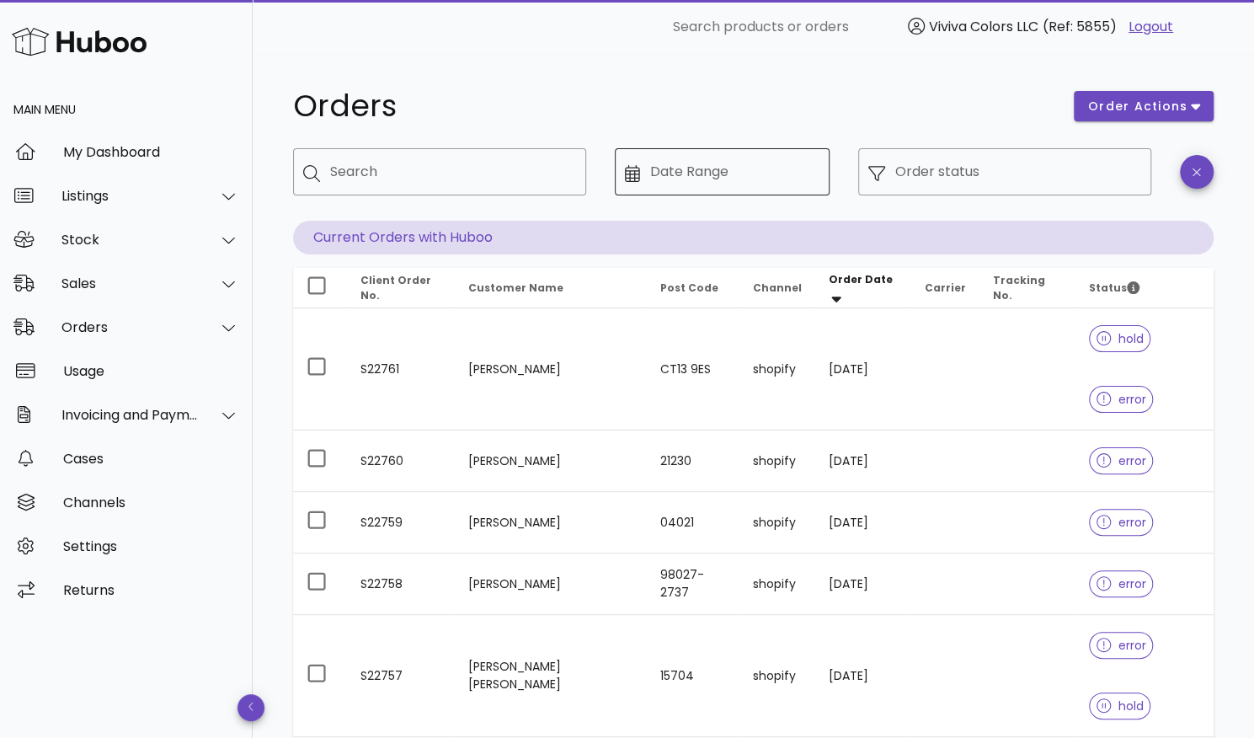
click at [692, 185] on div "Date Range" at bounding box center [735, 171] width 170 height 47
click at [644, 179] on div at bounding box center [637, 172] width 25 height 19
click at [634, 178] on icon at bounding box center [632, 173] width 15 height 17
click at [693, 174] on input "Date Range" at bounding box center [735, 171] width 170 height 27
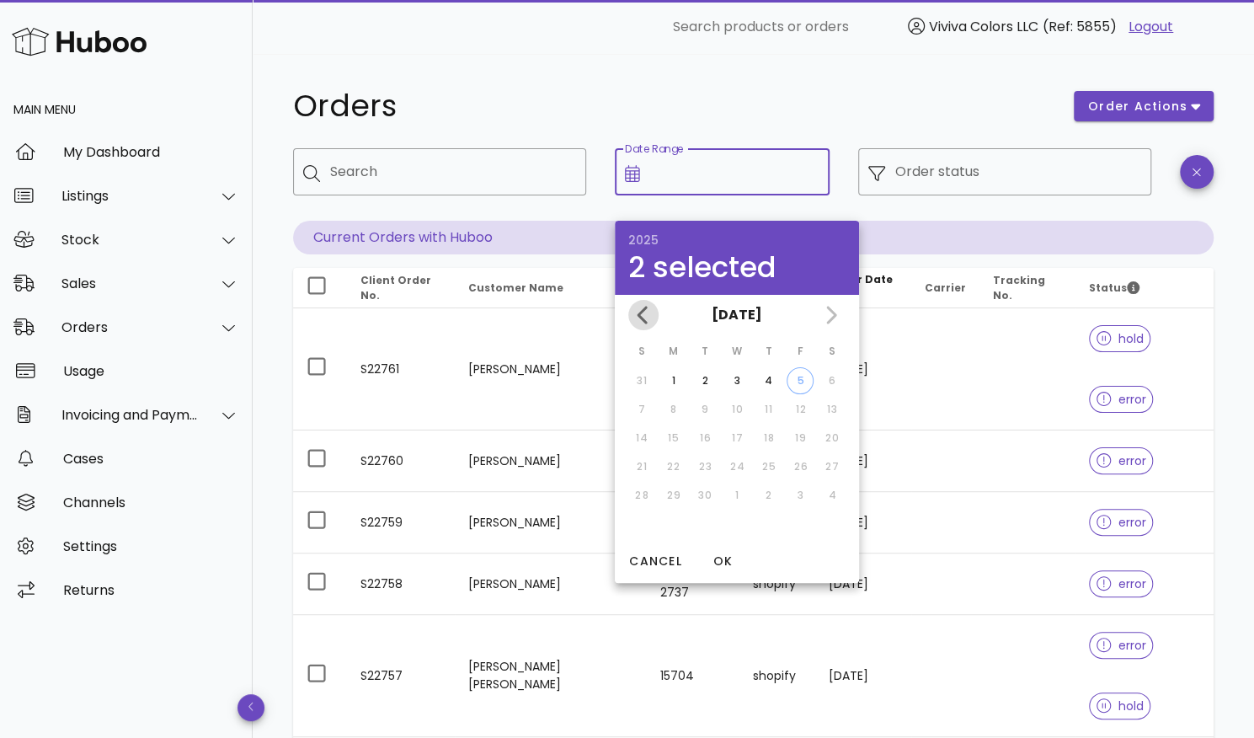
click at [649, 319] on icon "Previous month" at bounding box center [643, 315] width 20 height 20
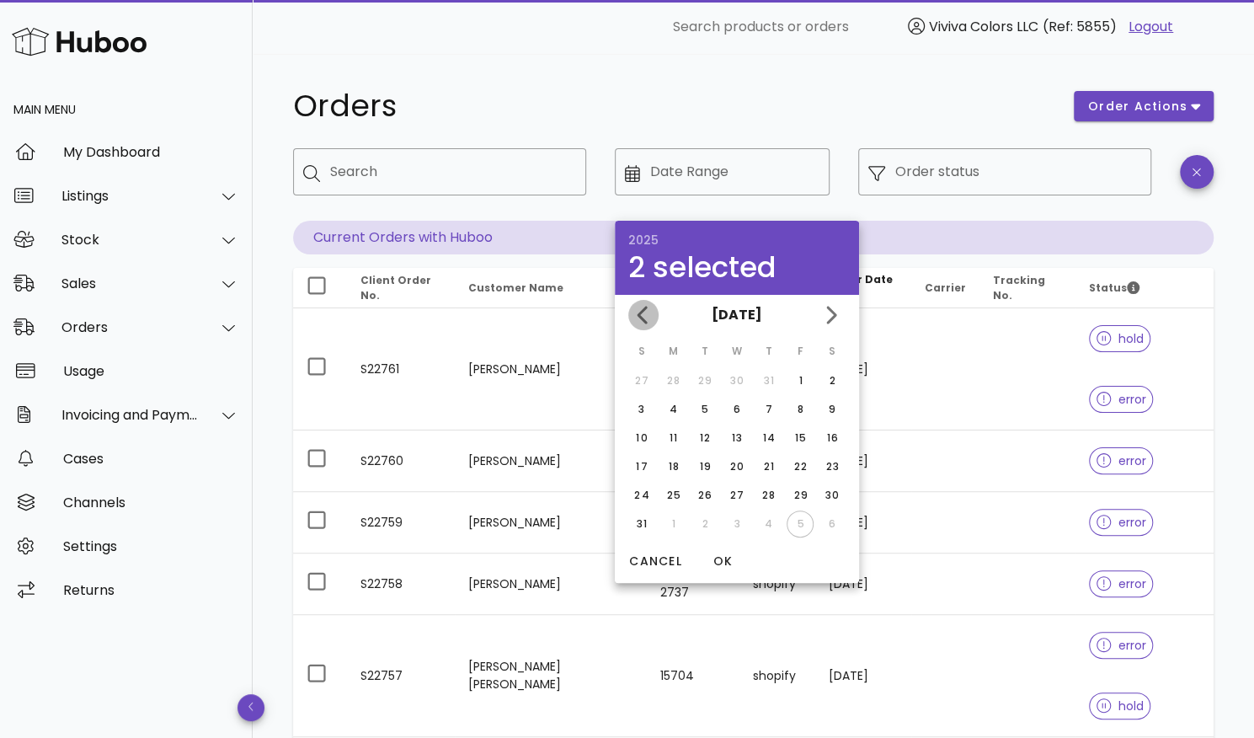
click at [649, 319] on icon "Previous month" at bounding box center [643, 315] width 20 height 20
click at [704, 381] on div "1" at bounding box center [705, 380] width 27 height 15
click at [766, 411] on div "10" at bounding box center [769, 409] width 27 height 15
type input "**********"
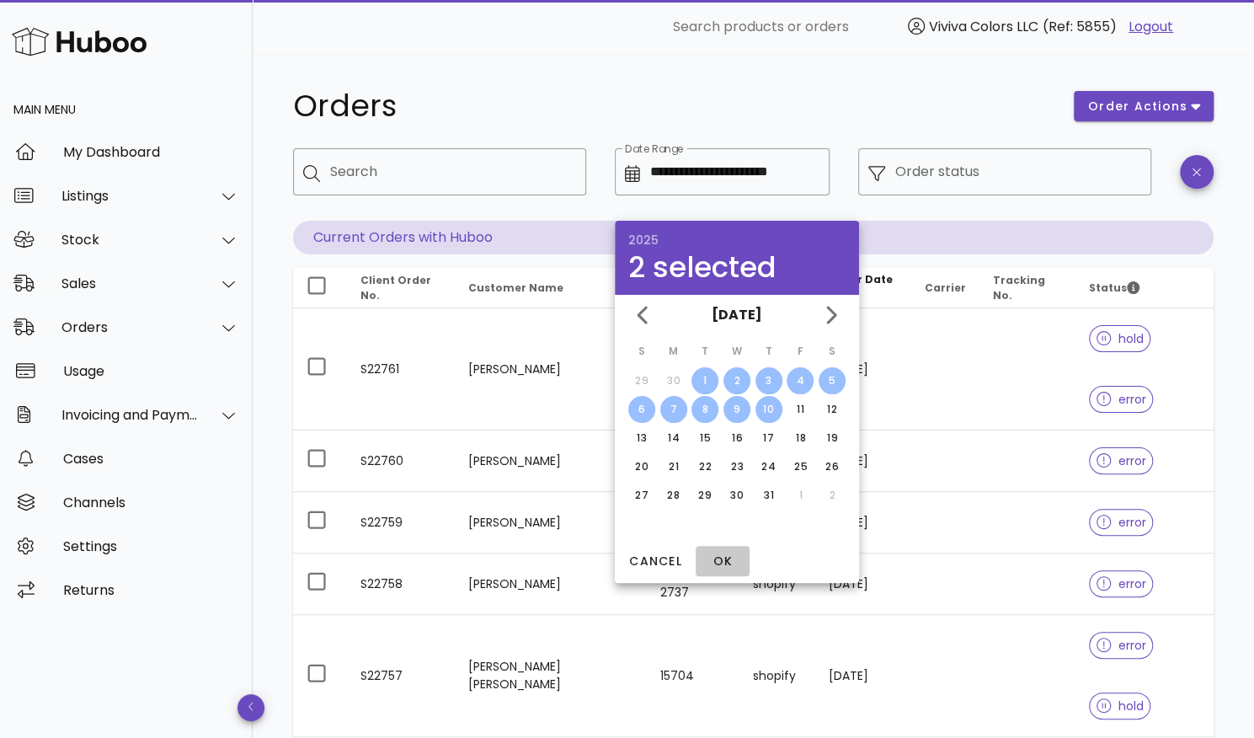
click at [733, 569] on button "OK" at bounding box center [723, 561] width 54 height 30
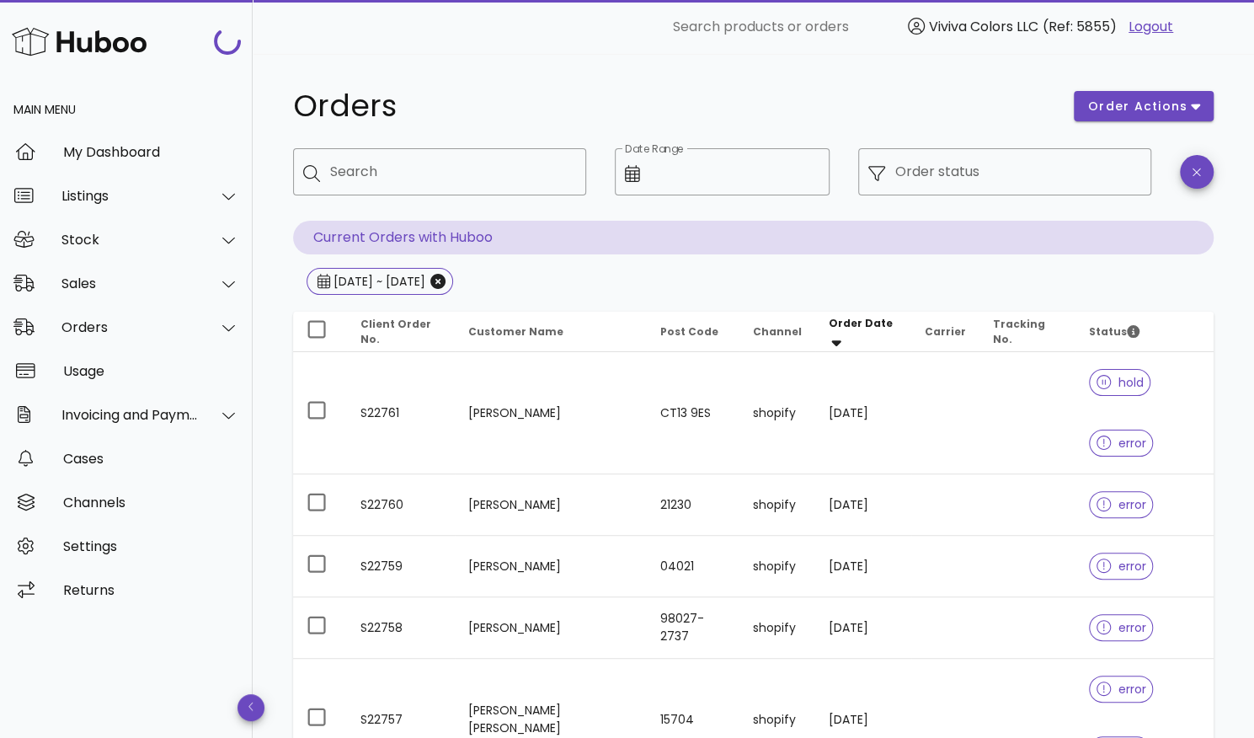
type input "**********"
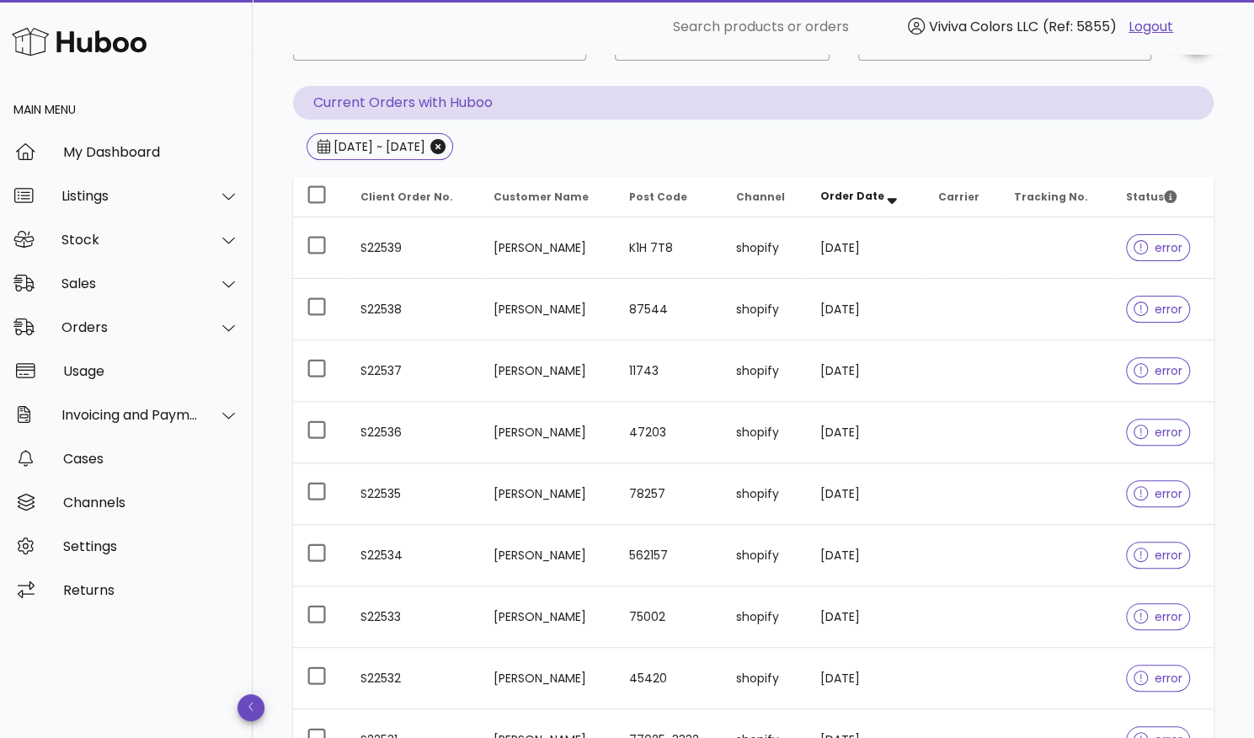
scroll to position [411, 0]
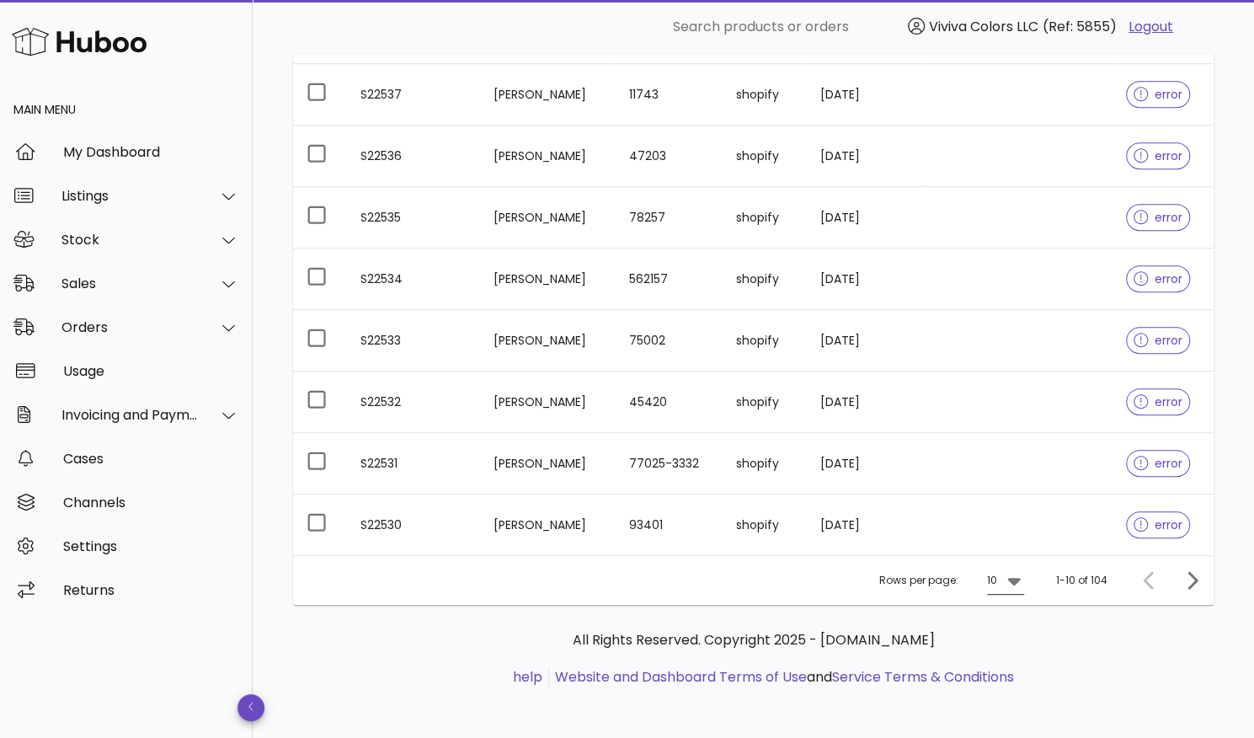
click at [1016, 578] on icon at bounding box center [1013, 582] width 13 height 8
click at [1004, 663] on div "50" at bounding box center [1010, 672] width 17 height 36
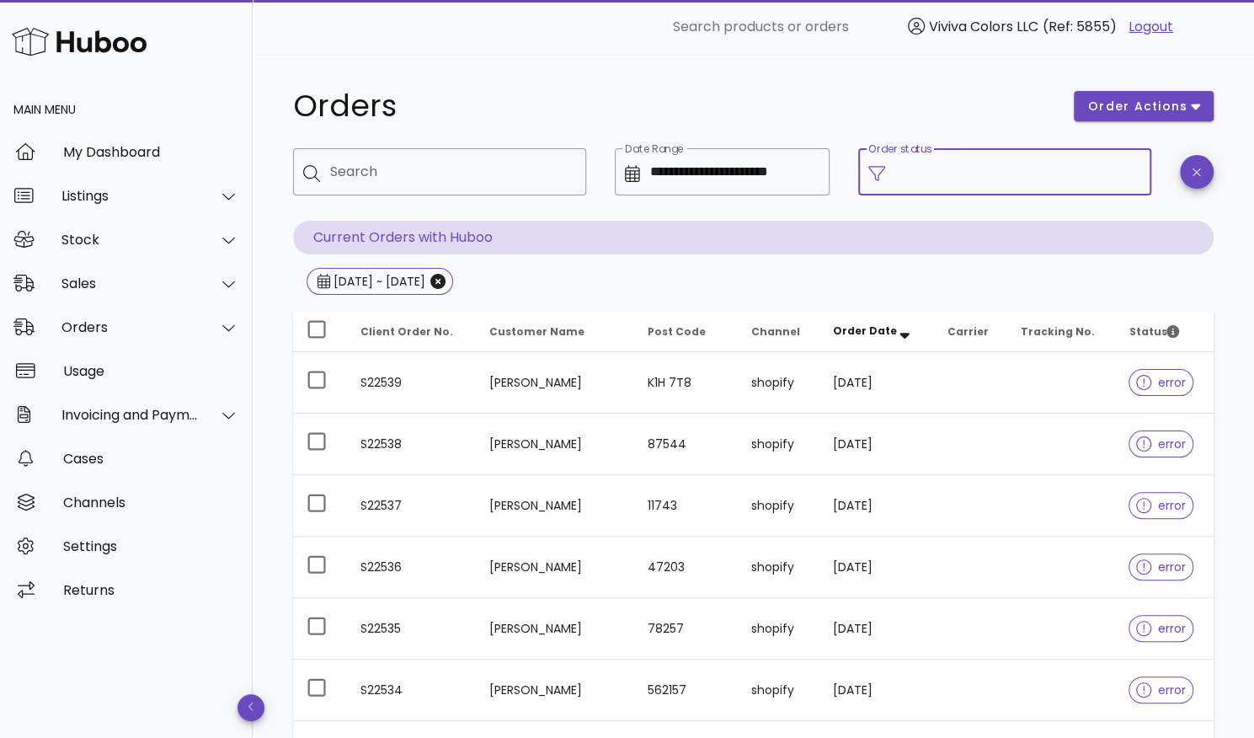
click at [972, 174] on input "Order status" at bounding box center [1018, 171] width 246 height 27
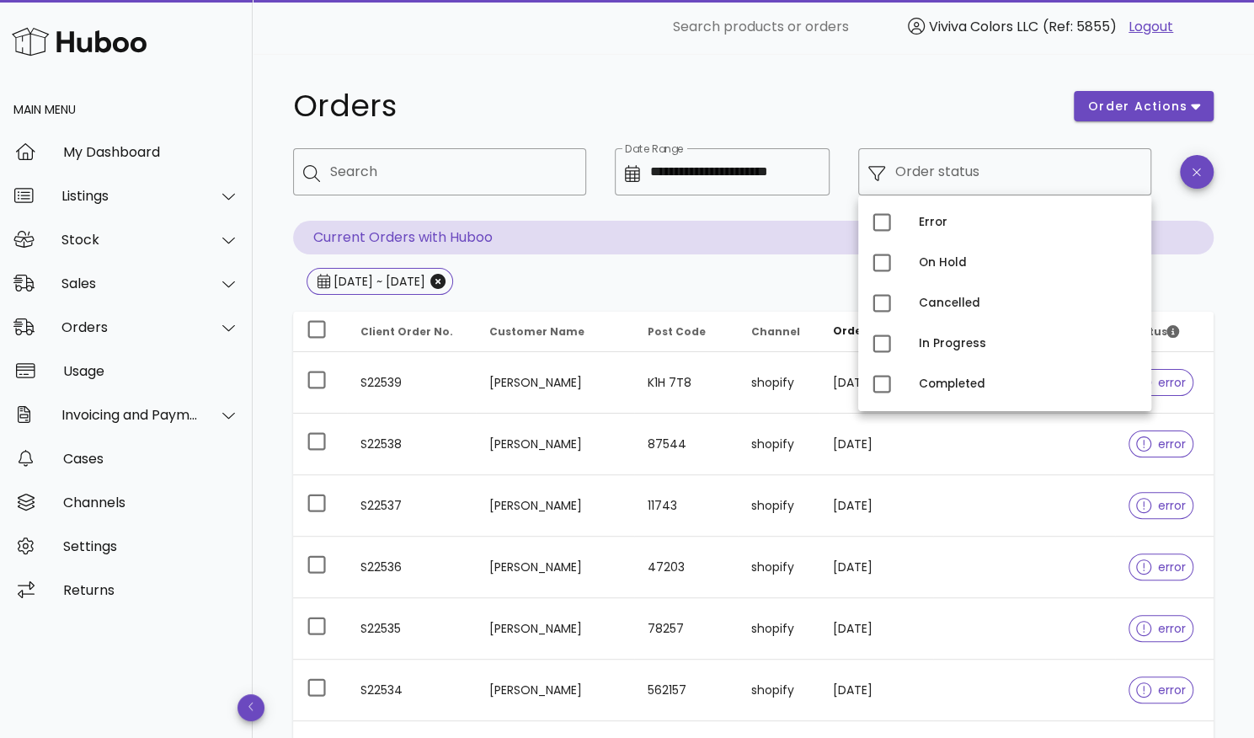
click at [724, 213] on div at bounding box center [722, 208] width 195 height 12
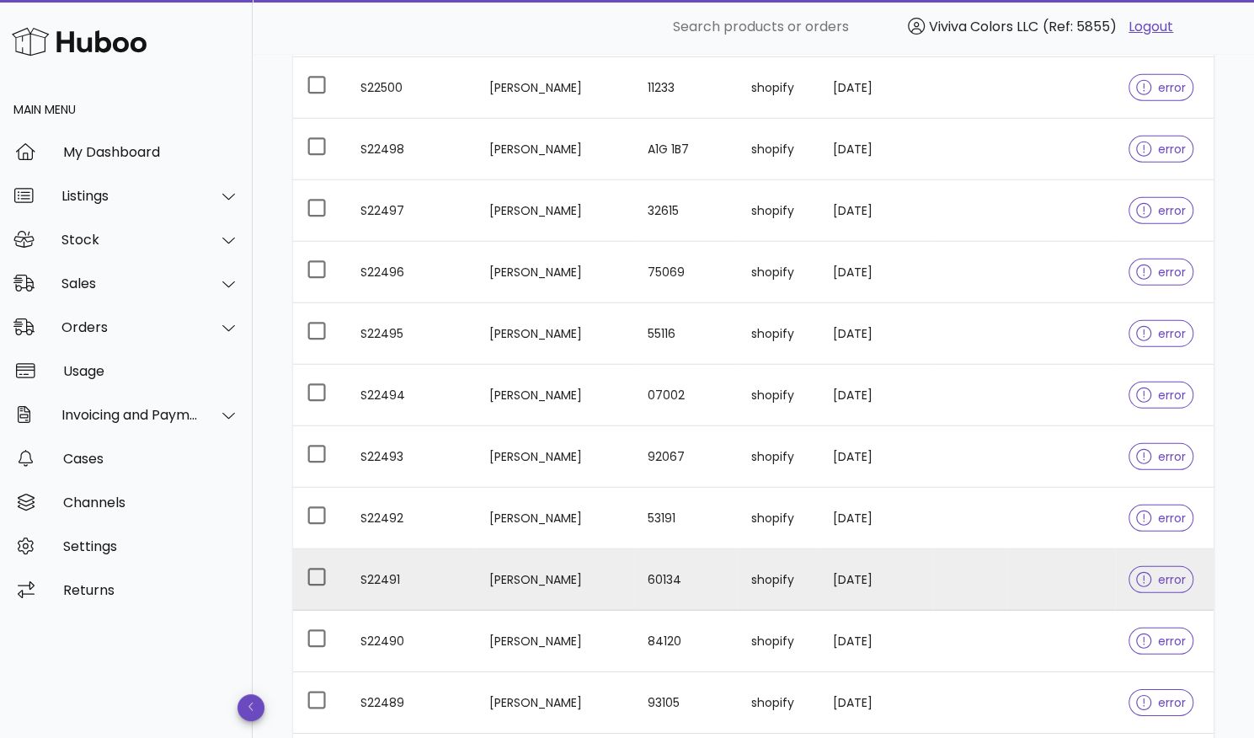
scroll to position [2860, 0]
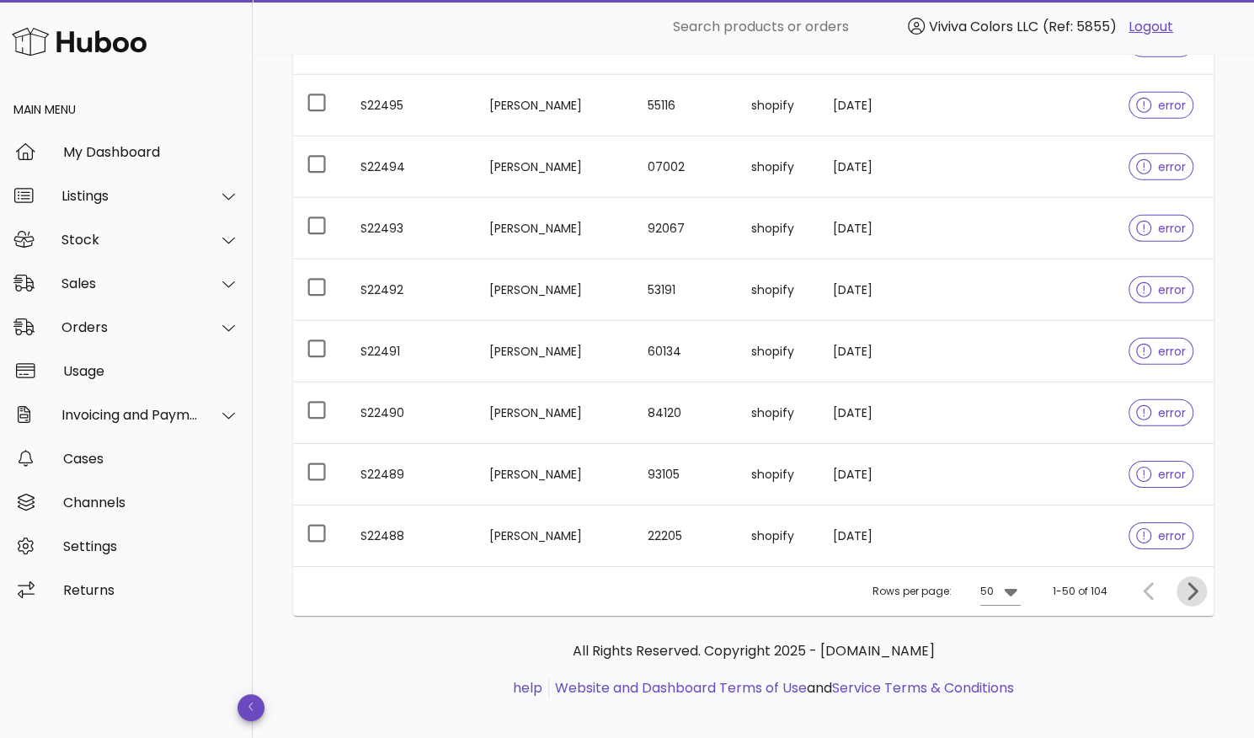
click at [1194, 582] on icon "Next page" at bounding box center [1193, 591] width 10 height 18
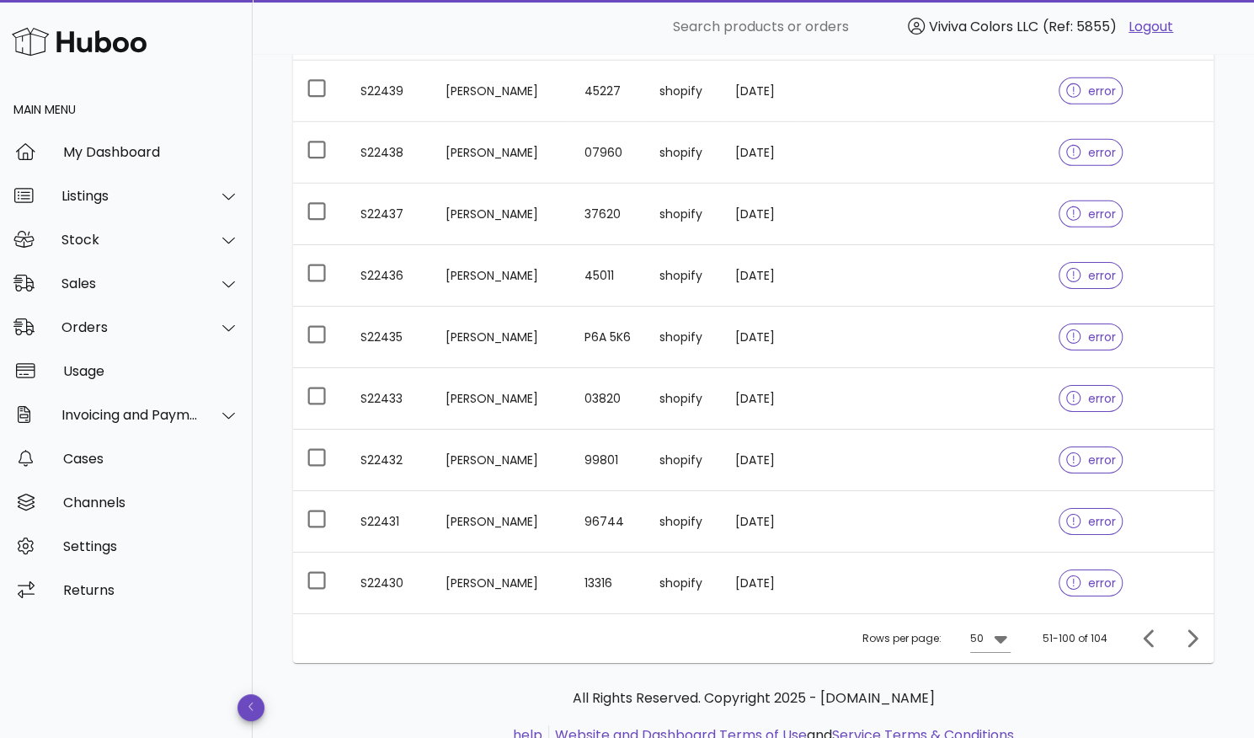
scroll to position [3102, 0]
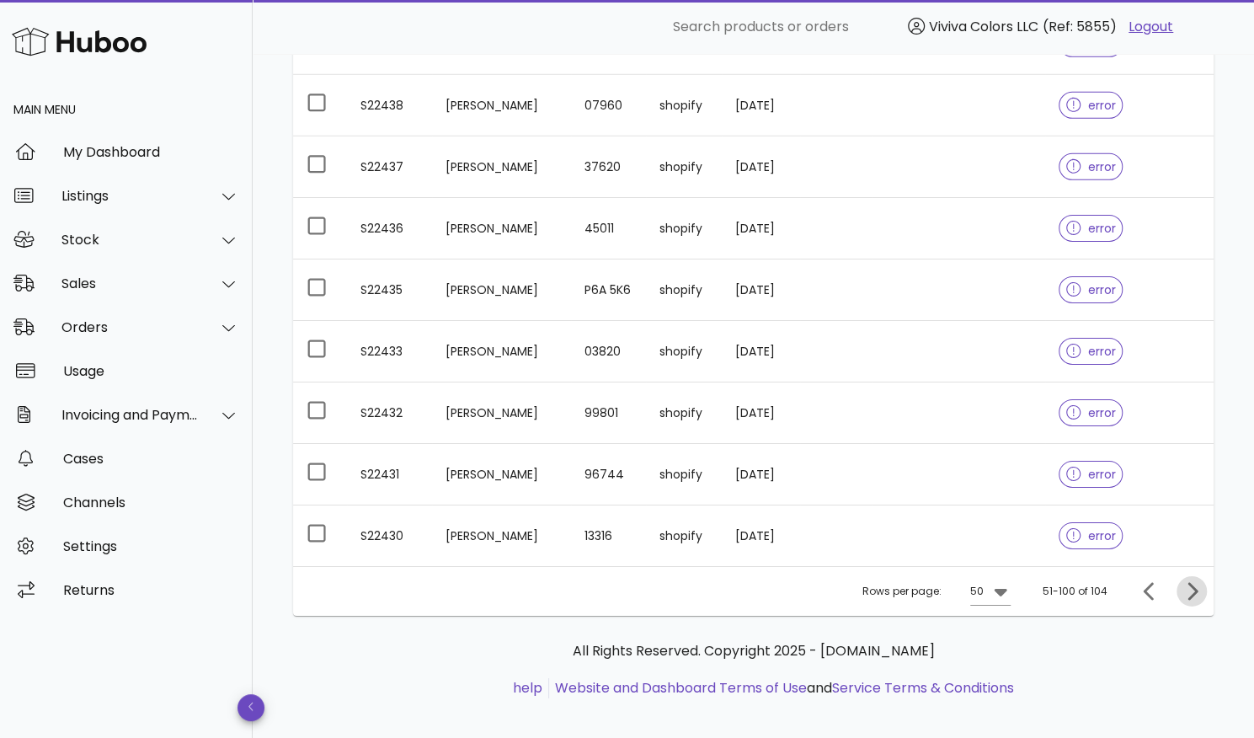
click at [1192, 581] on icon "Next page" at bounding box center [1192, 591] width 20 height 20
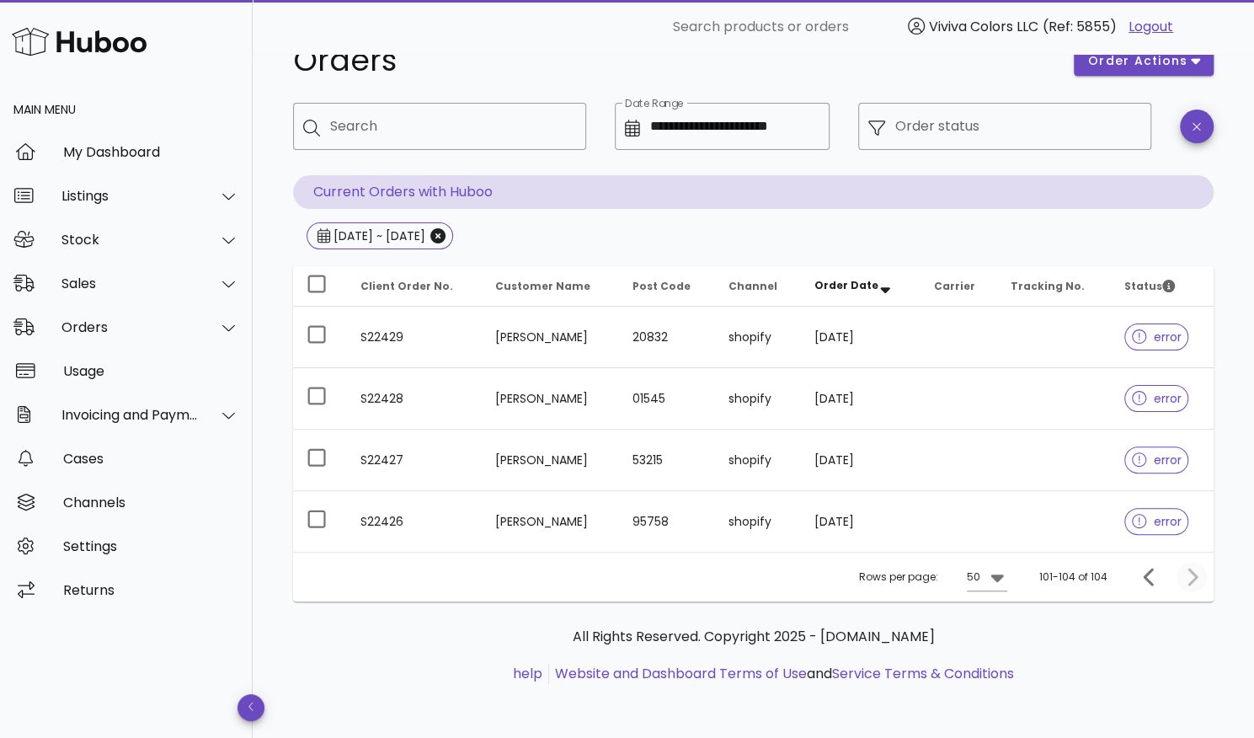
scroll to position [44, 0]
click at [1141, 579] on icon "Previous page" at bounding box center [1150, 579] width 20 height 20
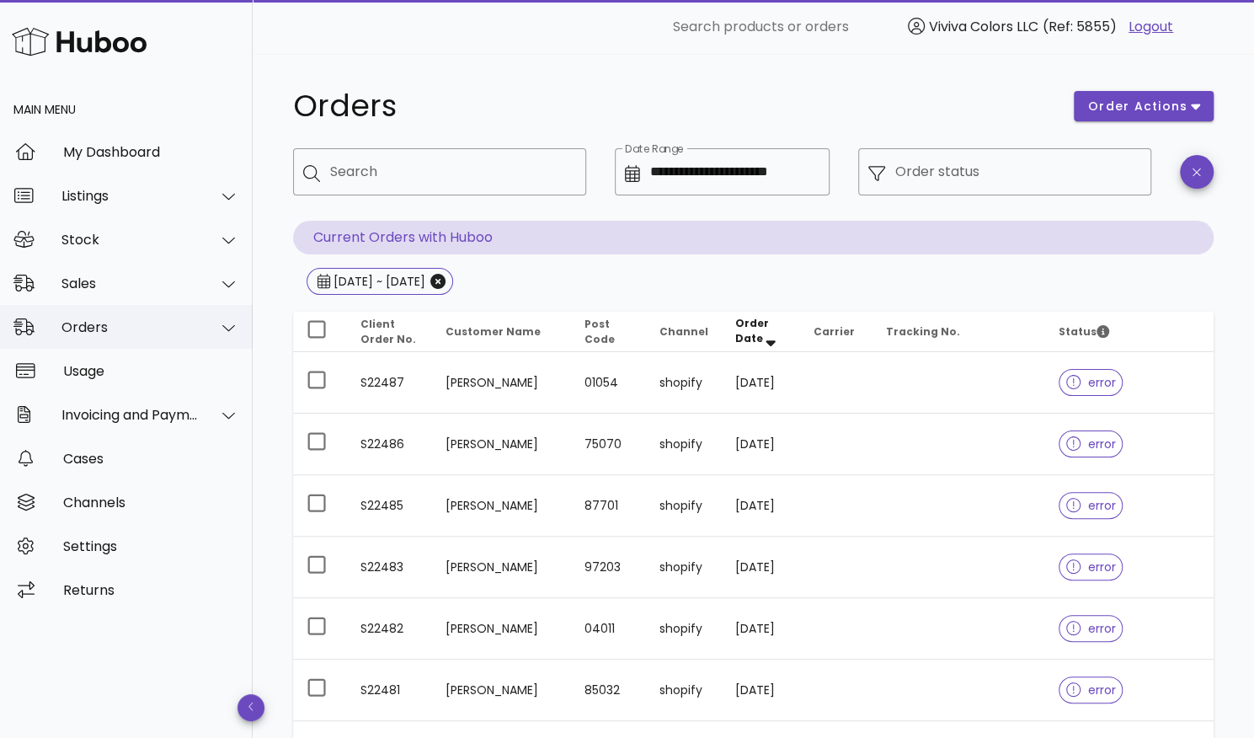
click at [135, 312] on div "Orders" at bounding box center [126, 327] width 253 height 44
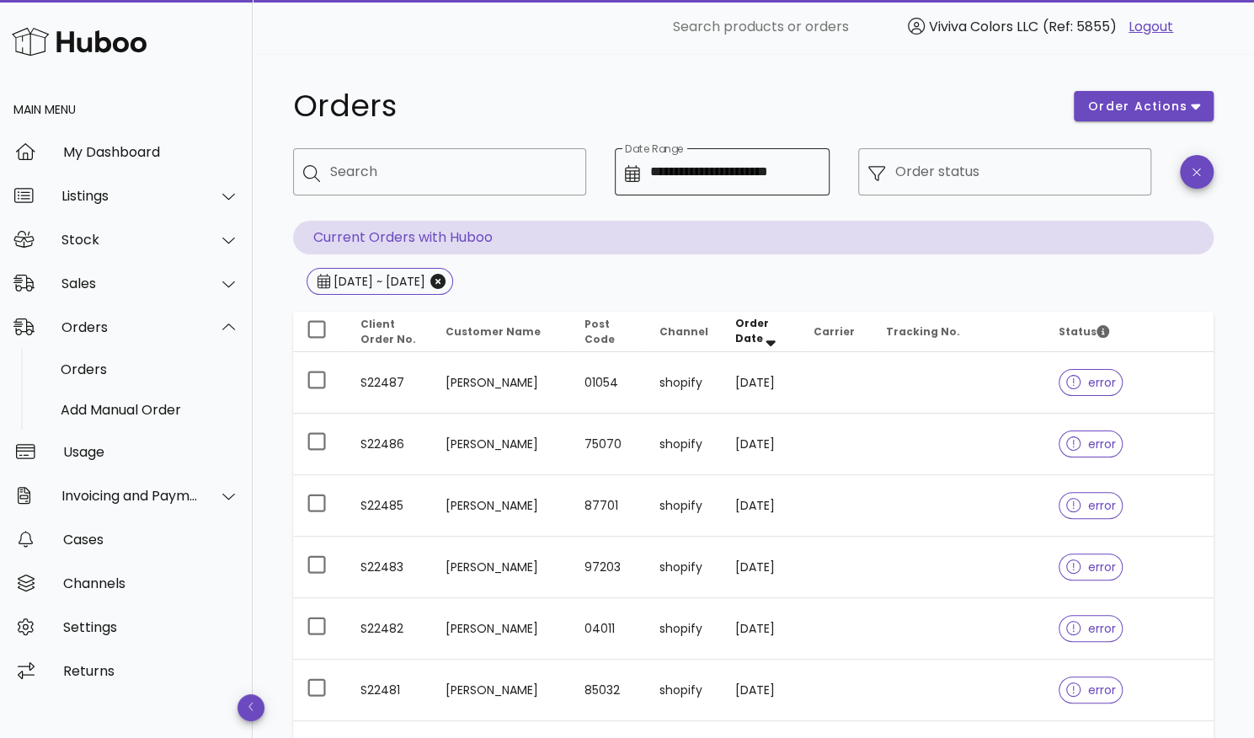
click at [635, 172] on icon at bounding box center [632, 173] width 15 height 17
click at [719, 170] on input "**********" at bounding box center [735, 171] width 170 height 27
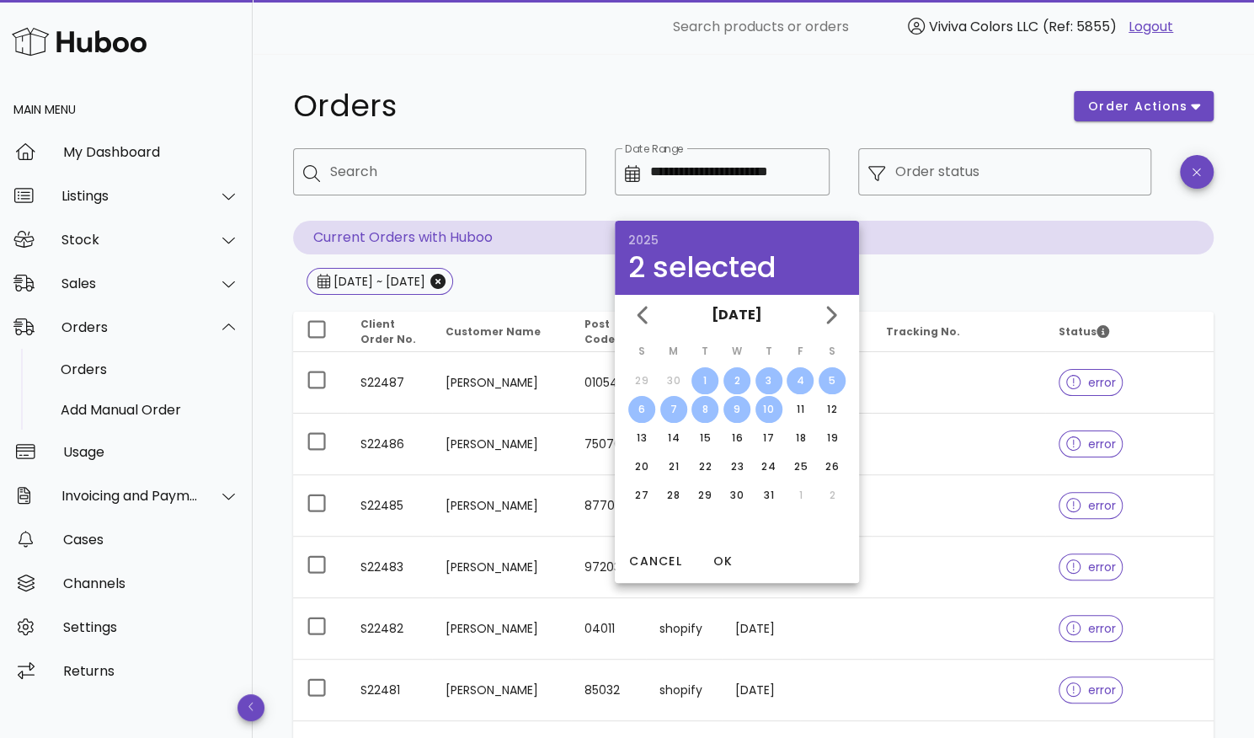
click at [721, 197] on div "**********" at bounding box center [722, 184] width 215 height 72
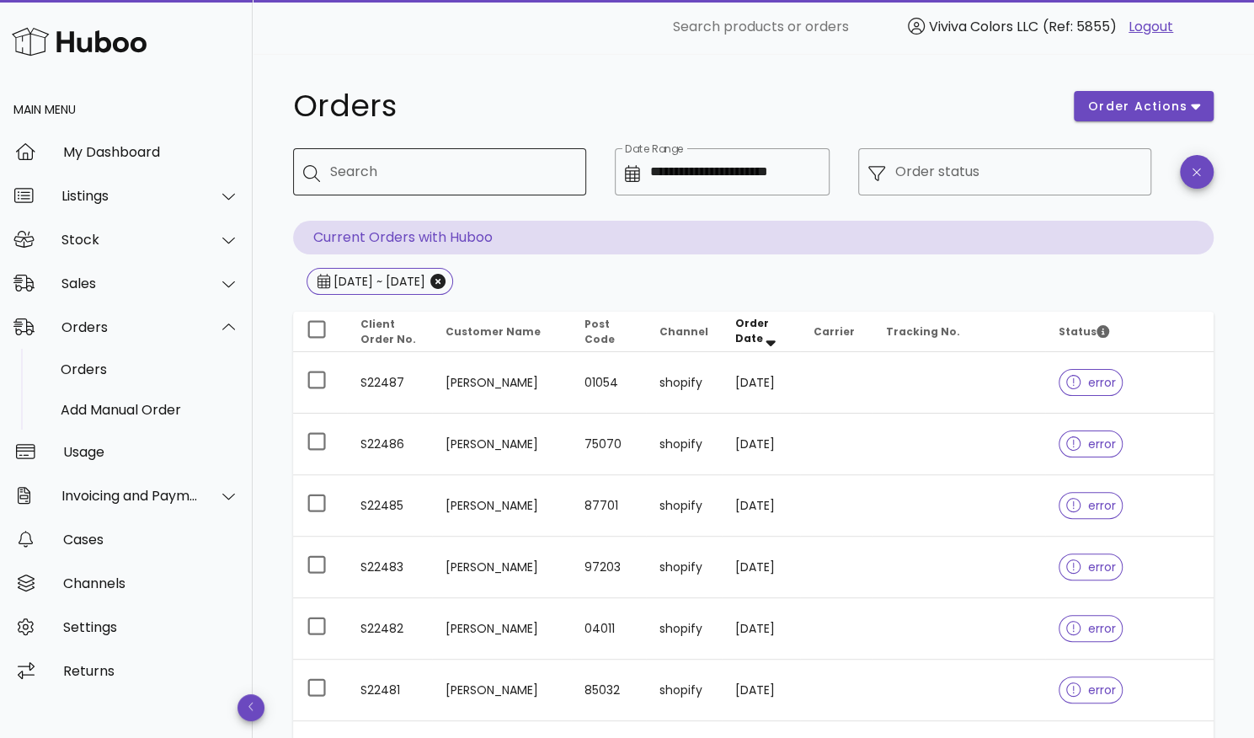
click at [497, 181] on input "Search" at bounding box center [451, 171] width 243 height 27
paste input "********"
type input "********"
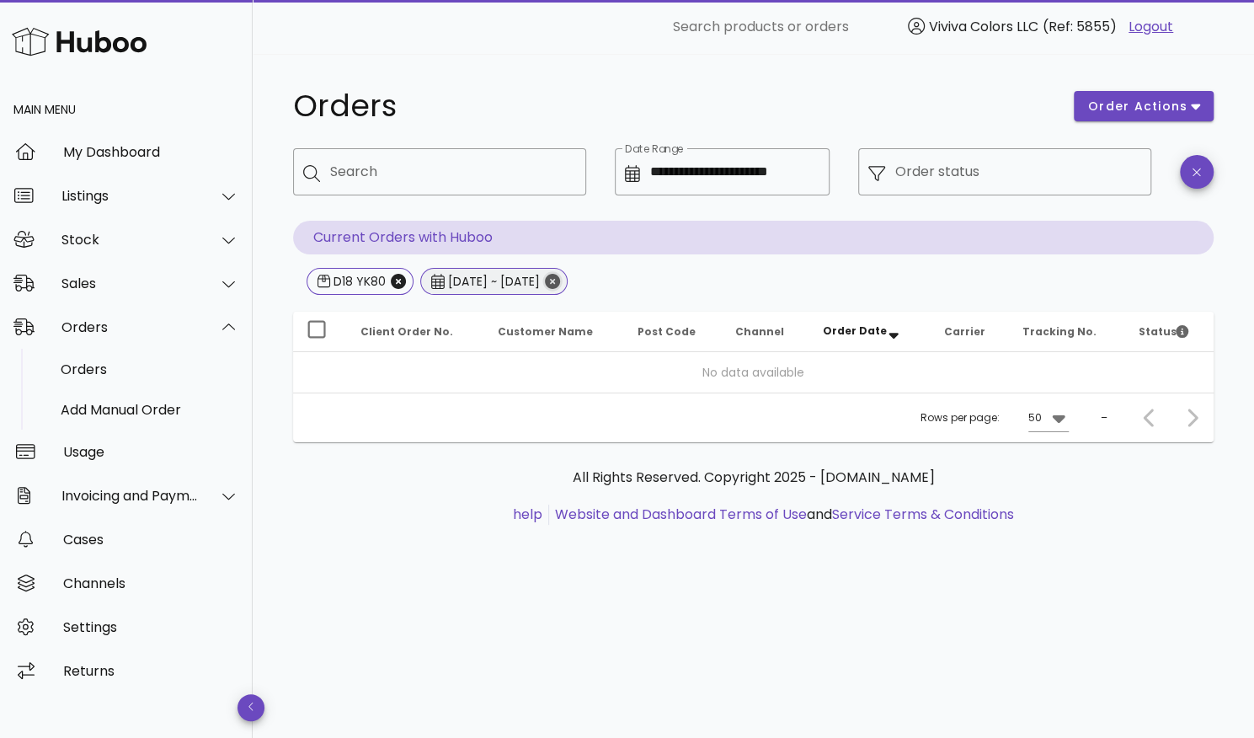
click at [560, 286] on icon "Close" at bounding box center [552, 281] width 15 height 15
click at [400, 282] on icon "Close" at bounding box center [398, 281] width 15 height 15
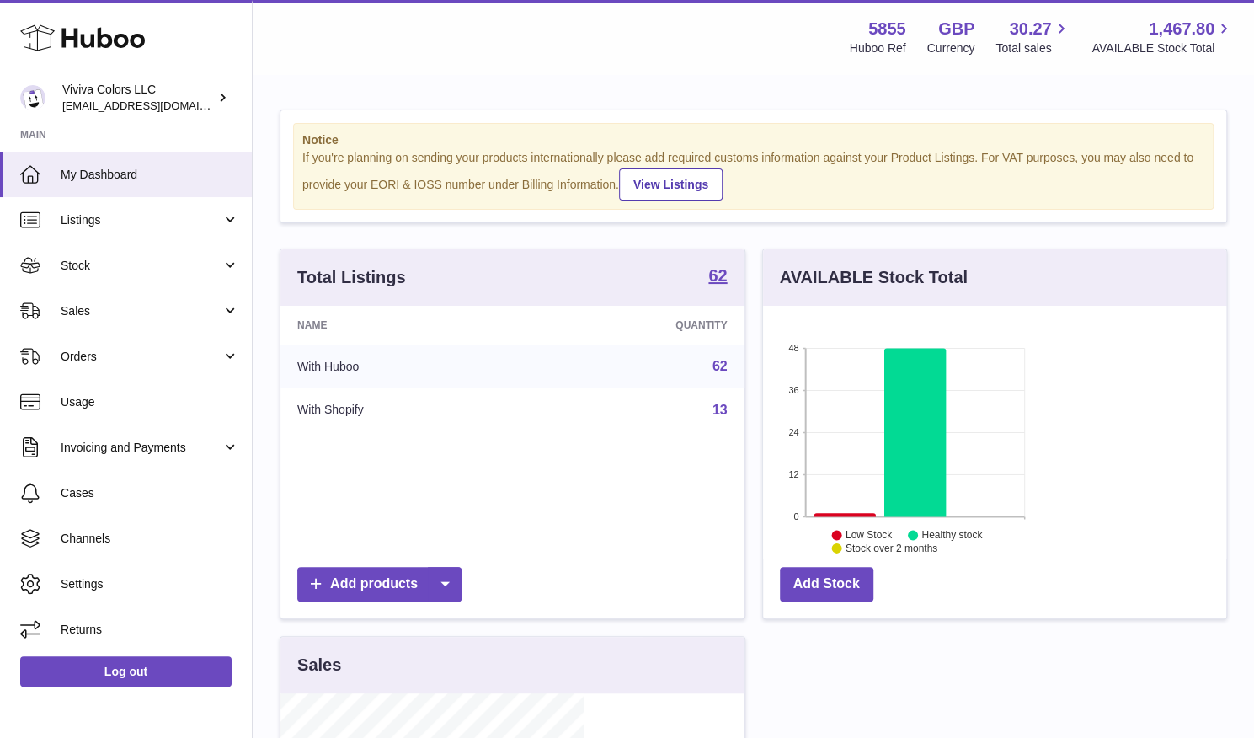
scroll to position [263, 303]
click at [91, 328] on link "Sales" at bounding box center [126, 310] width 252 height 45
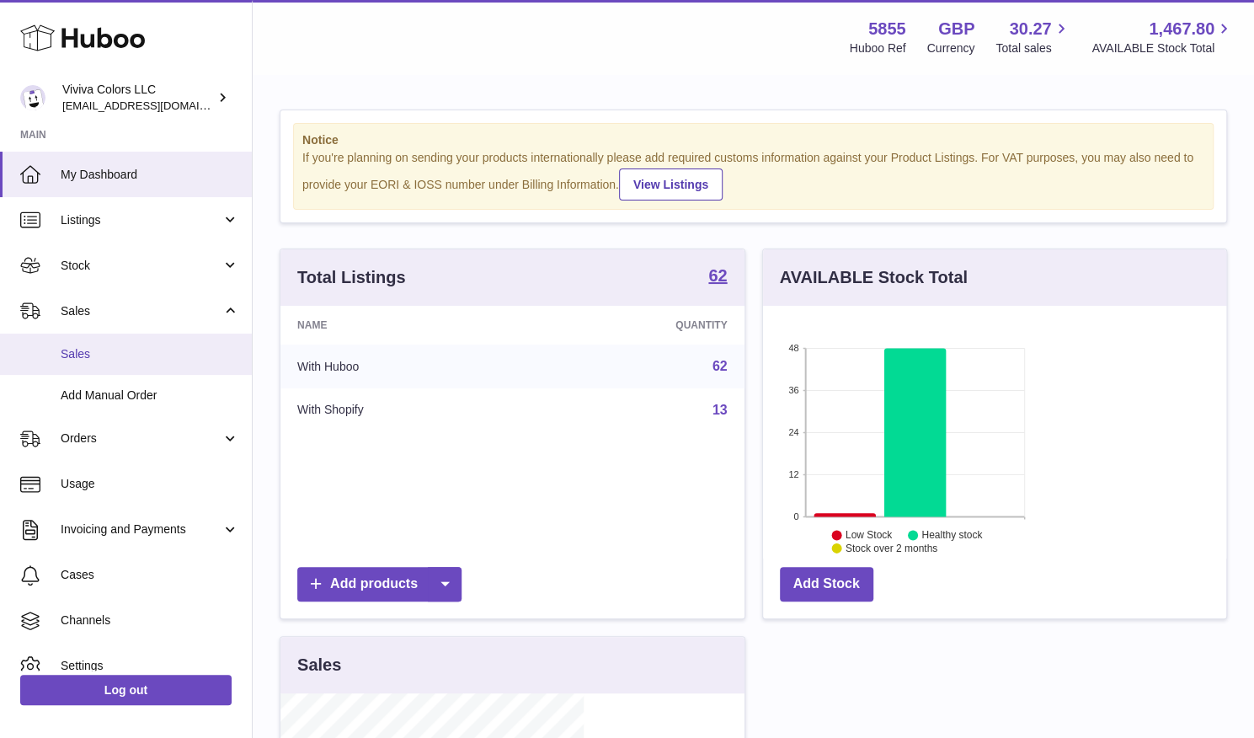
click at [102, 348] on span "Sales" at bounding box center [150, 354] width 179 height 16
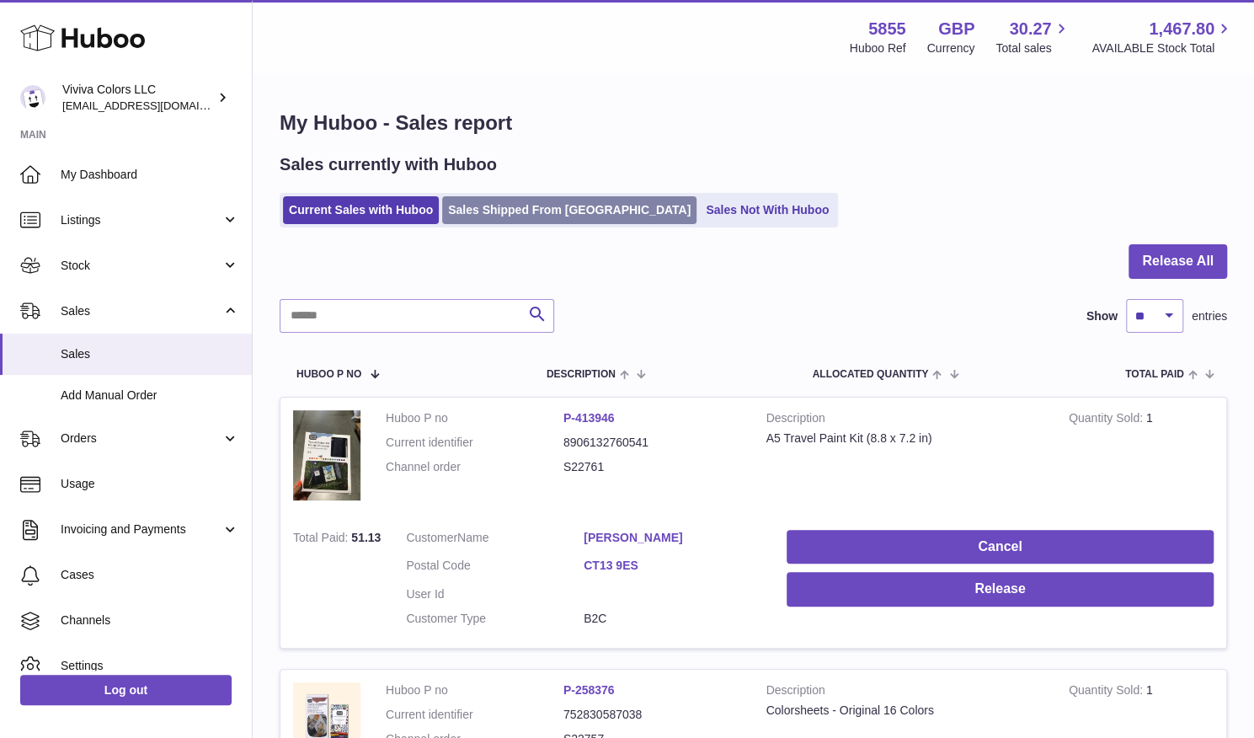
click at [487, 211] on link "Sales Shipped From [GEOGRAPHIC_DATA]" at bounding box center [569, 210] width 254 height 28
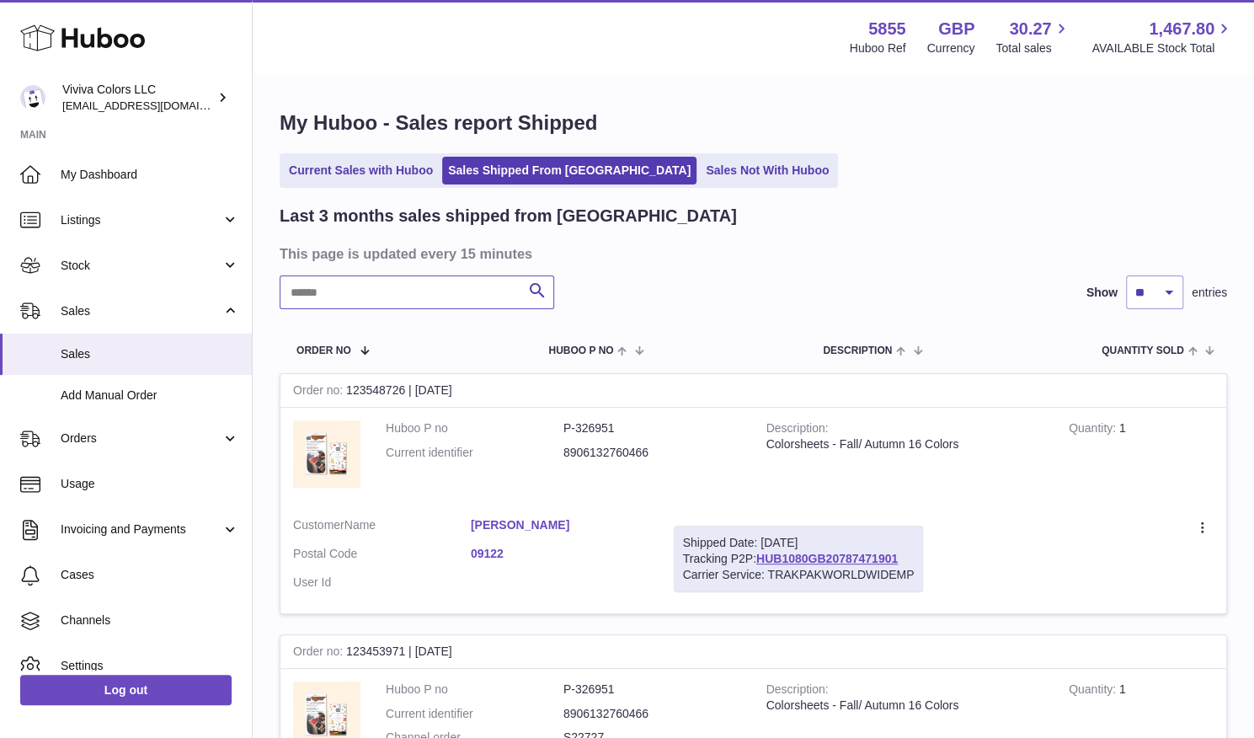
click at [402, 295] on input "text" at bounding box center [417, 292] width 275 height 34
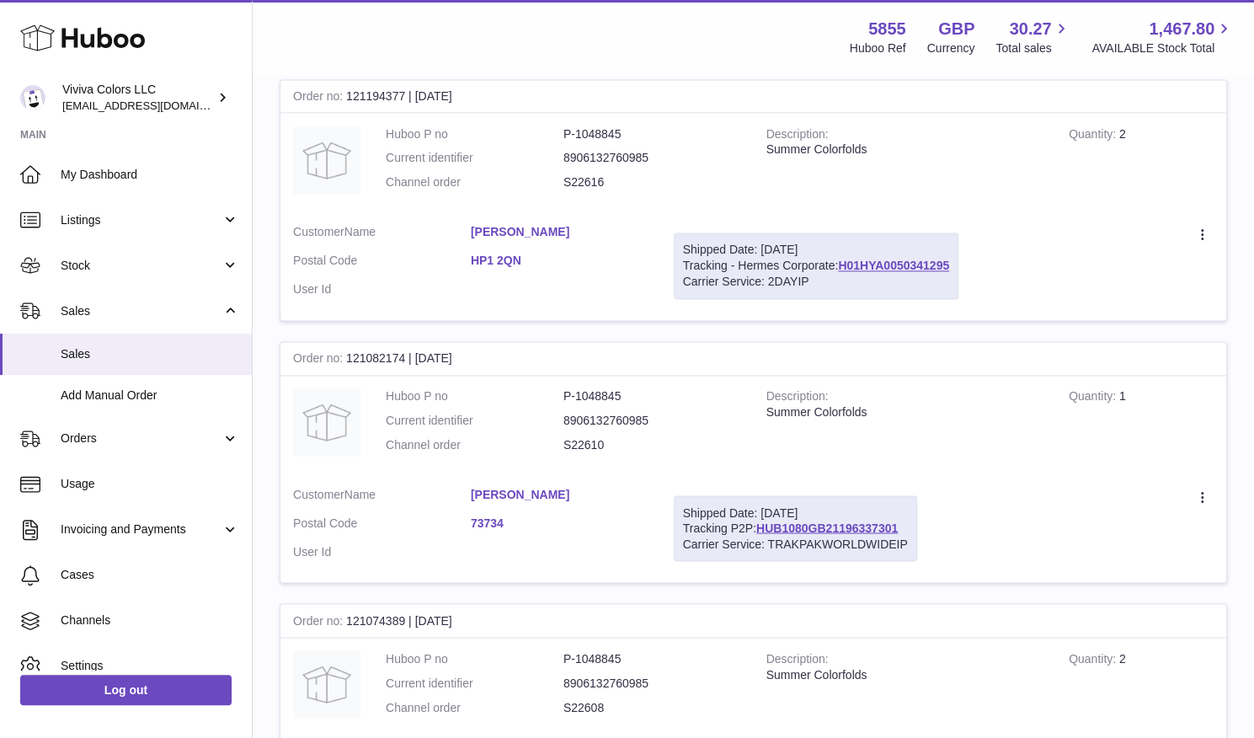
scroll to position [1738, 0]
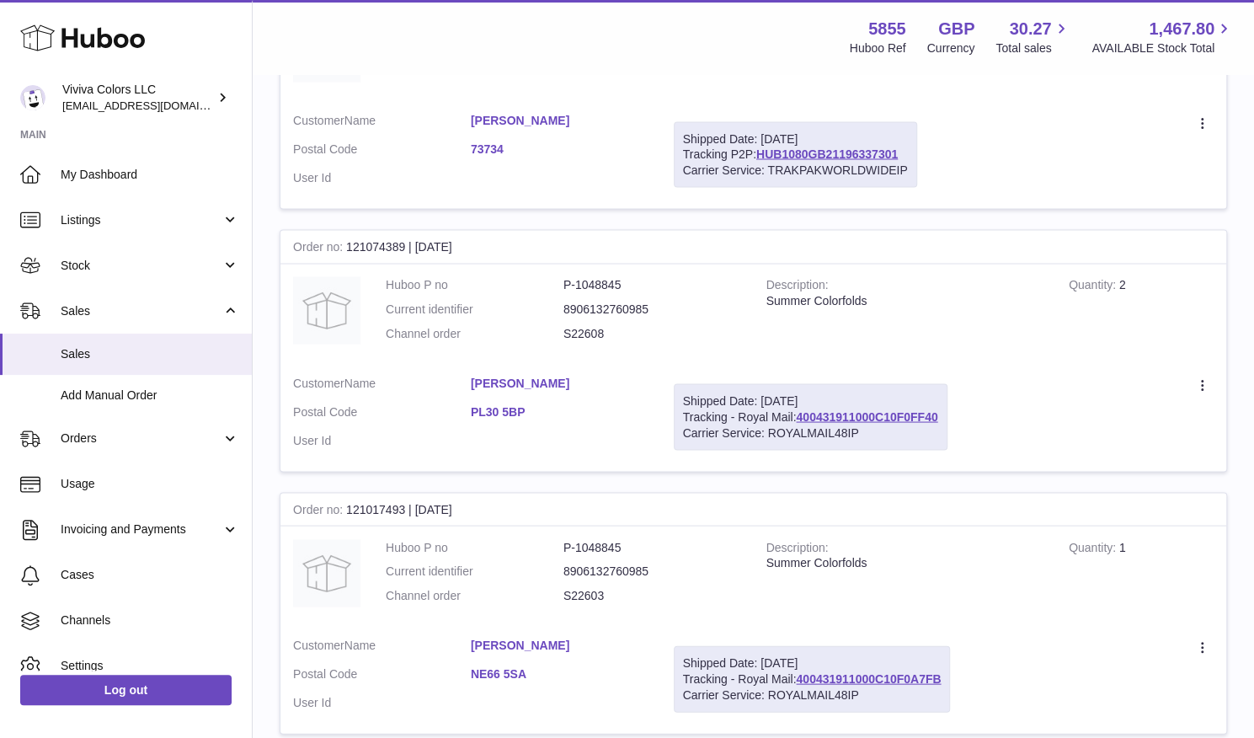
type input "******"
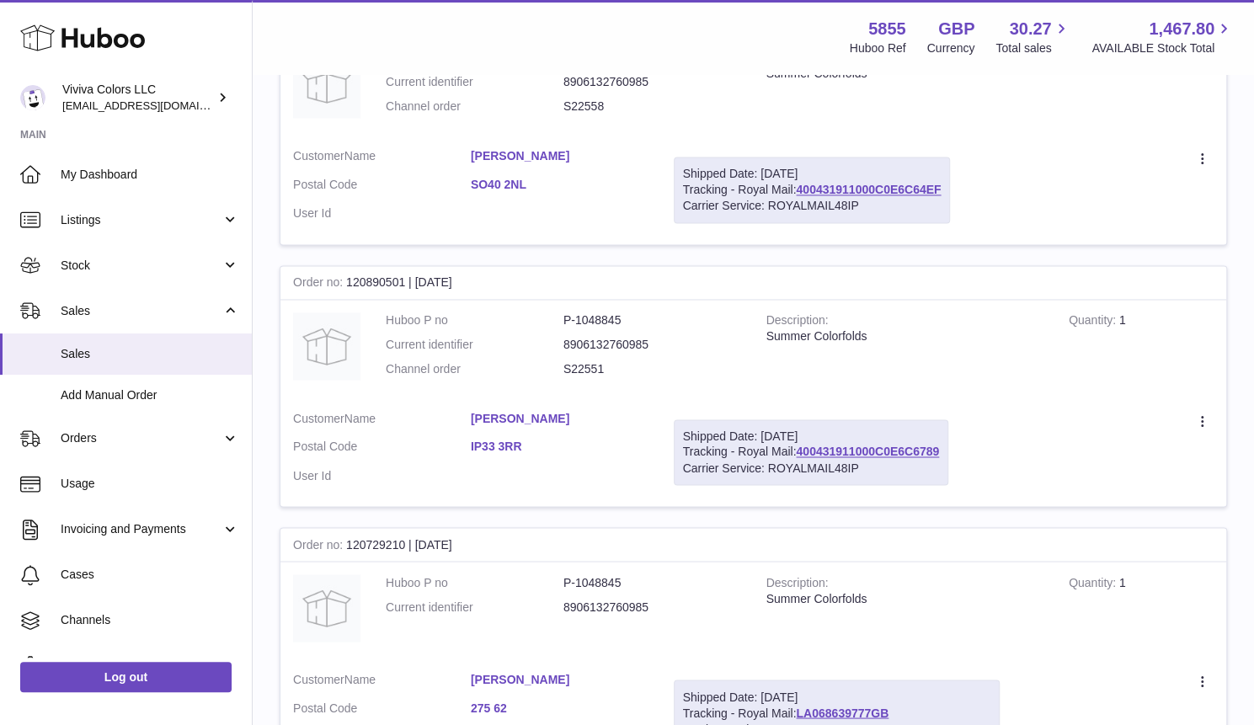
scroll to position [1439, 0]
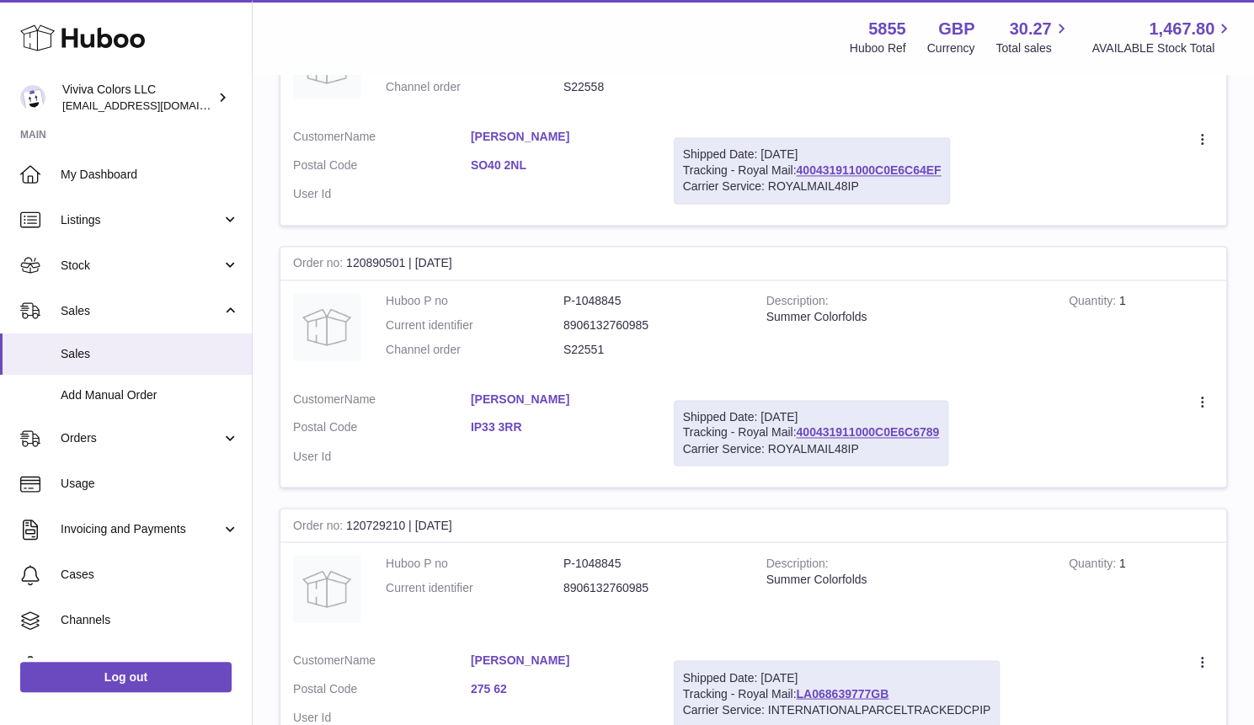
drag, startPoint x: 895, startPoint y: 460, endPoint x: 937, endPoint y: 482, distance: 46.7
copy dl "D18 YK80"
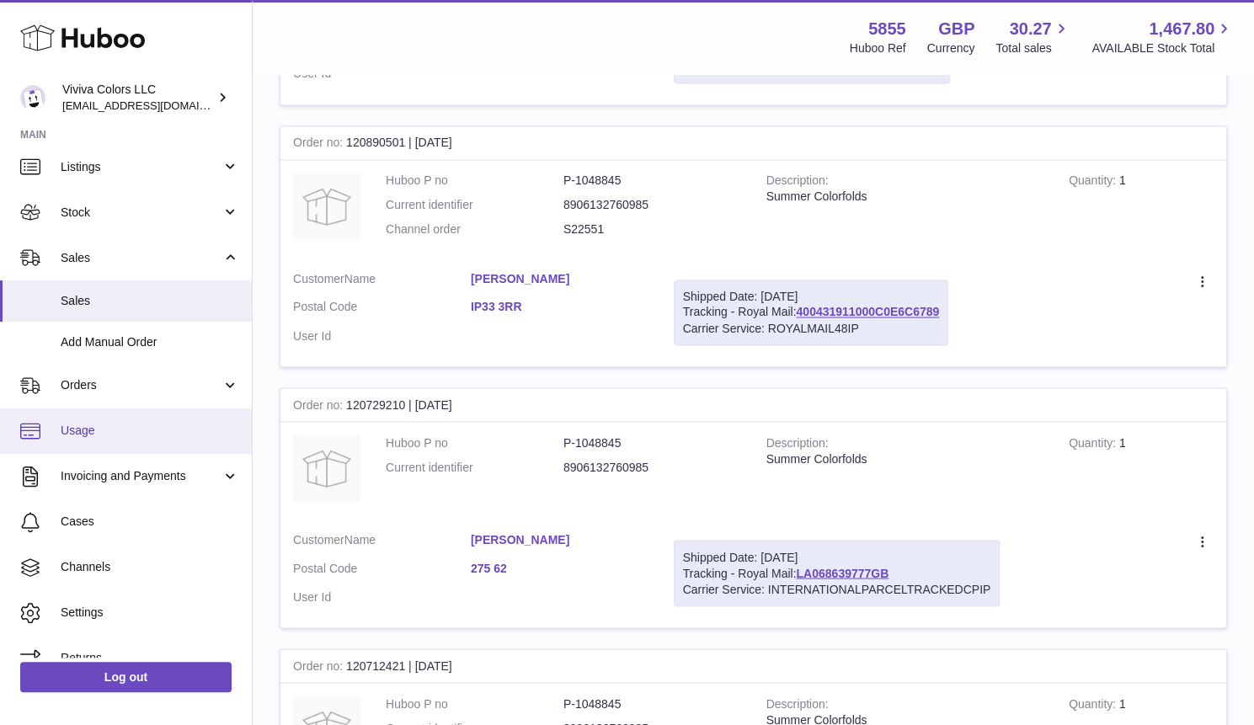
scroll to position [54, 0]
click at [128, 481] on span "Invoicing and Payments" at bounding box center [141, 475] width 161 height 16
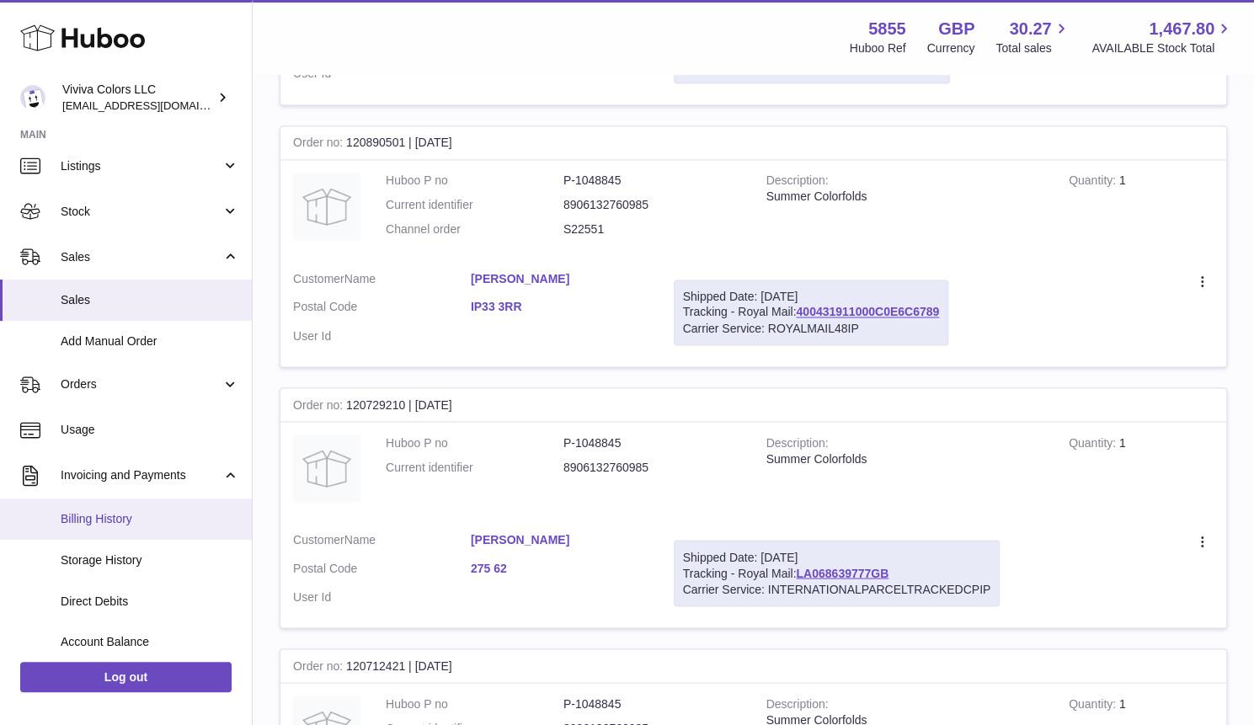
scroll to position [228, 0]
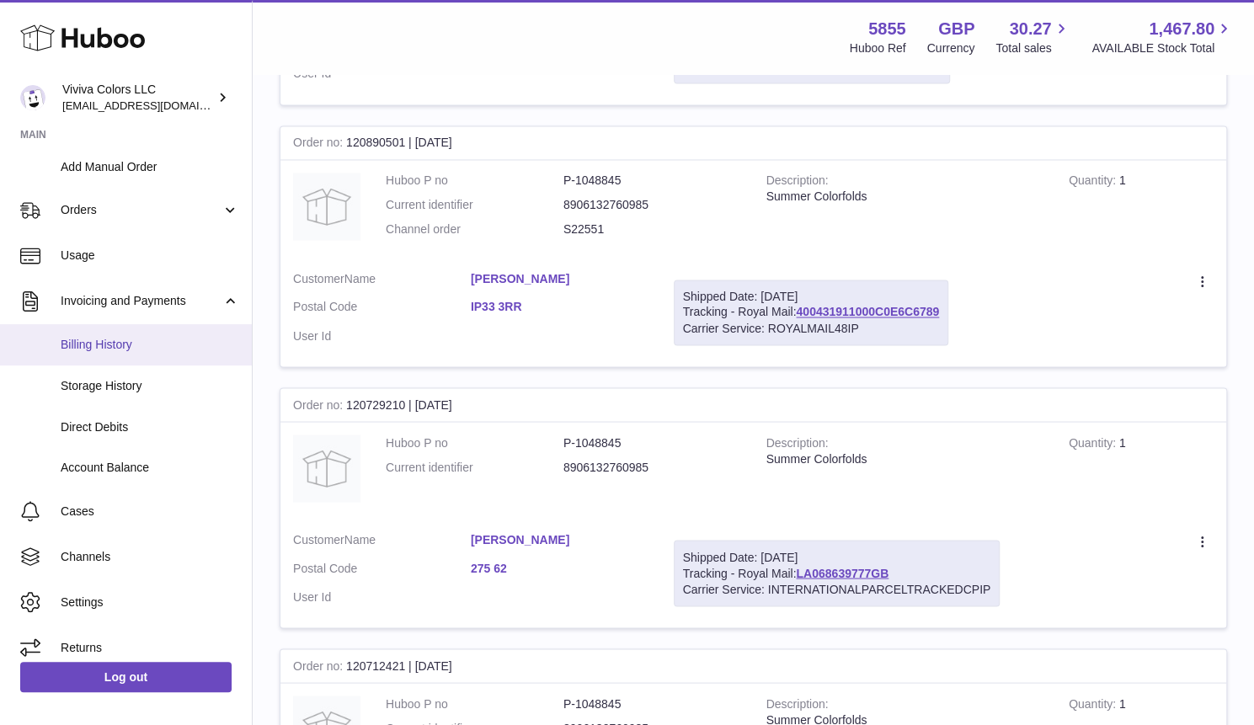
click at [155, 353] on link "Billing History" at bounding box center [126, 344] width 252 height 41
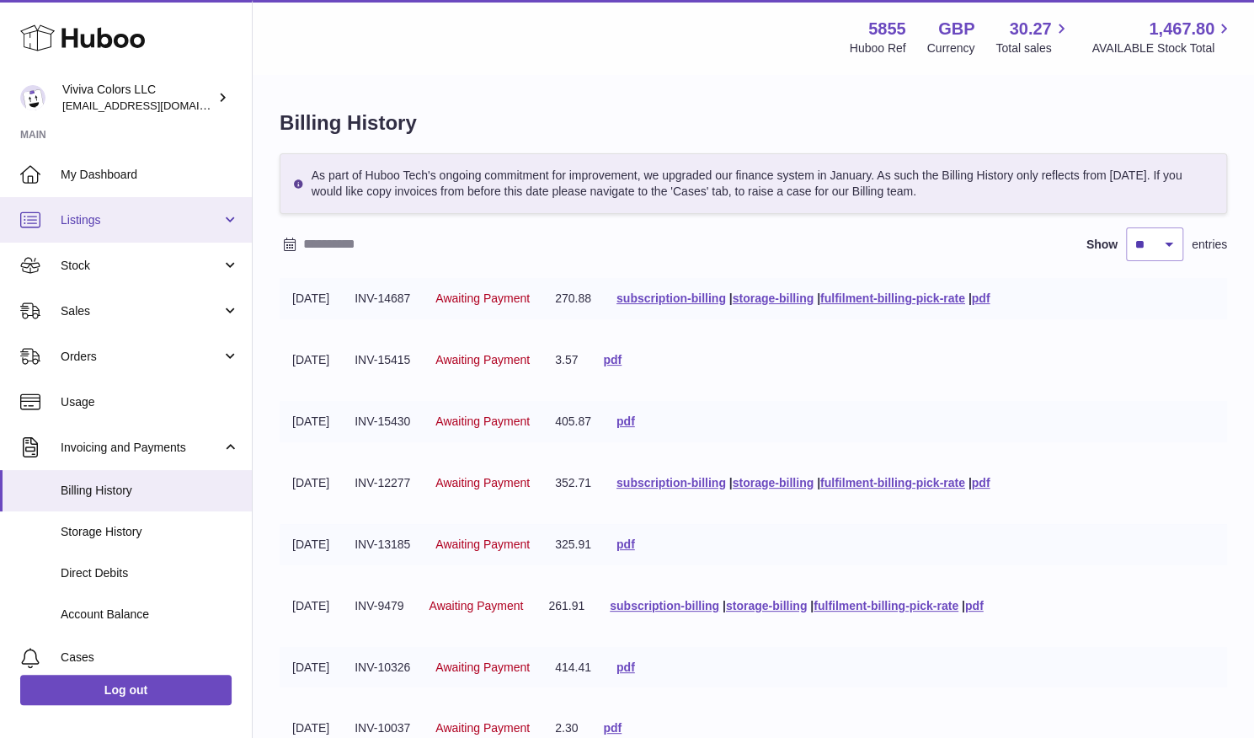
click at [143, 220] on span "Listings" at bounding box center [141, 220] width 161 height 16
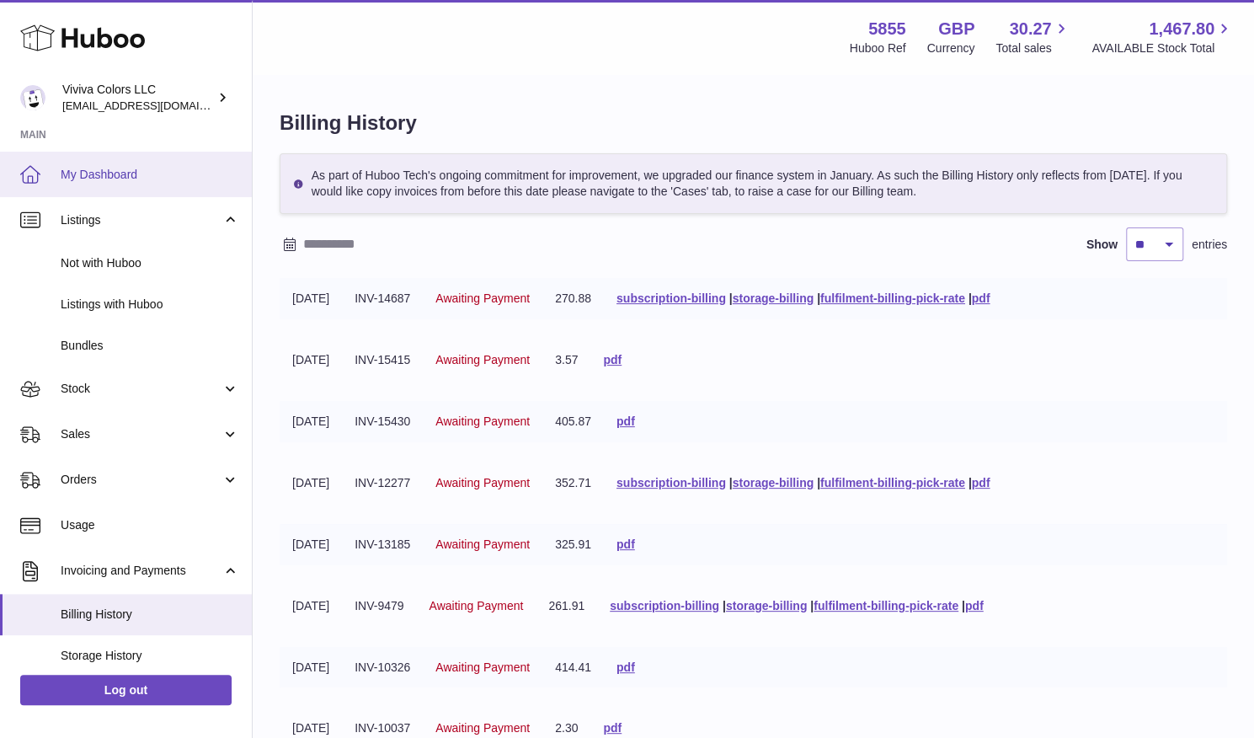
click at [140, 159] on link "My Dashboard" at bounding box center [126, 174] width 252 height 45
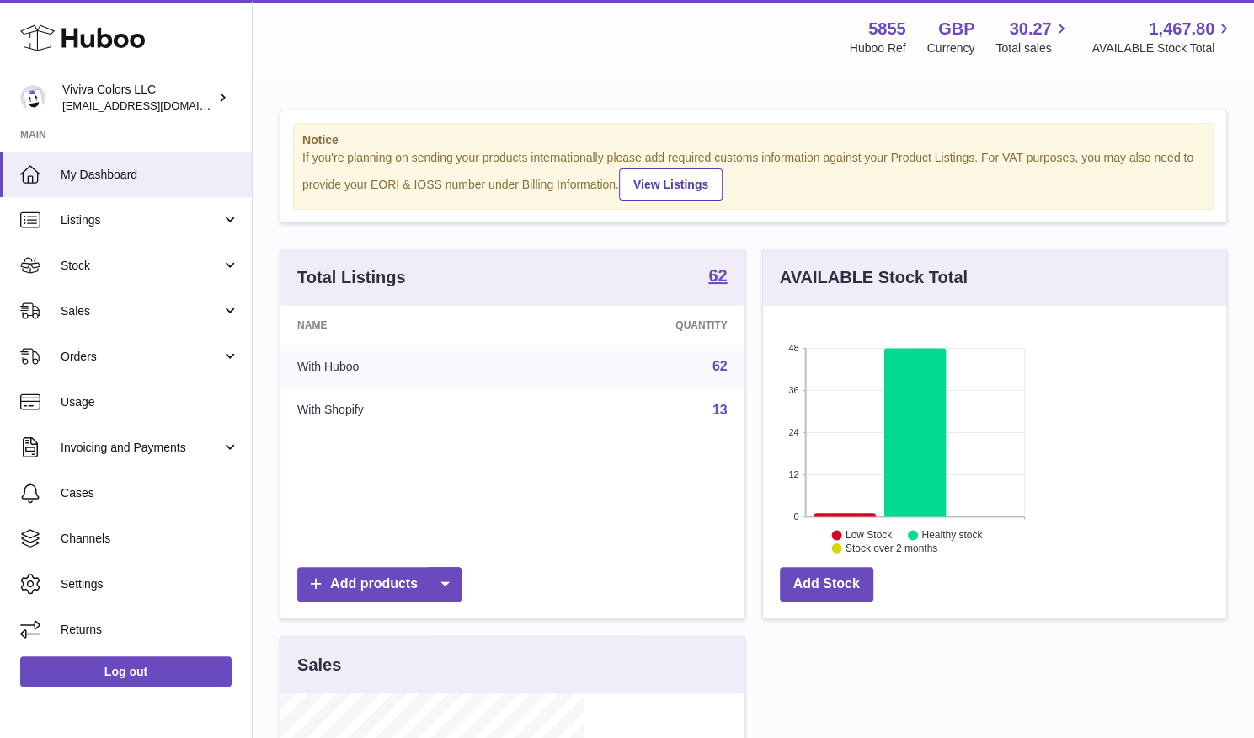
scroll to position [263, 303]
